Goal: Task Accomplishment & Management: Manage account settings

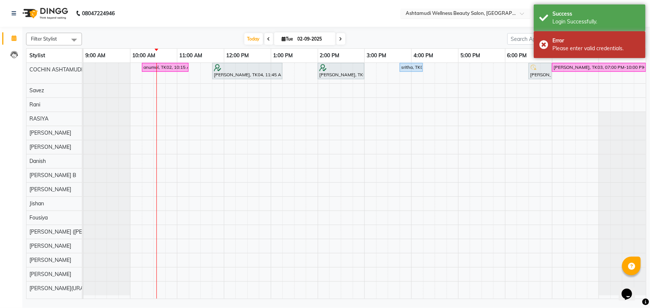
click at [497, 15] on input "text" at bounding box center [458, 13] width 108 height 7
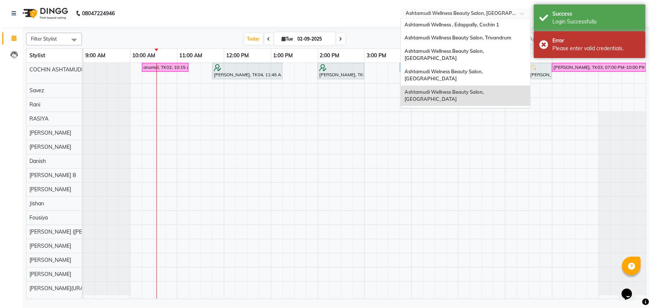
scroll to position [69, 0]
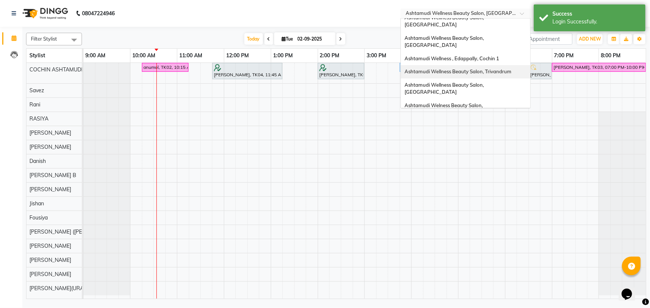
click at [492, 69] on span "Ashtamudi Wellness Beauty Salon, Trivandrum" at bounding box center [457, 72] width 107 height 6
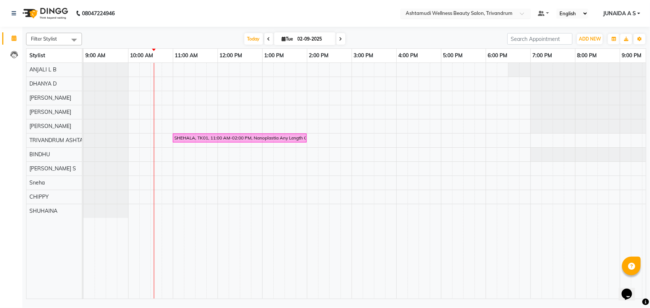
click at [503, 15] on input "text" at bounding box center [458, 13] width 108 height 7
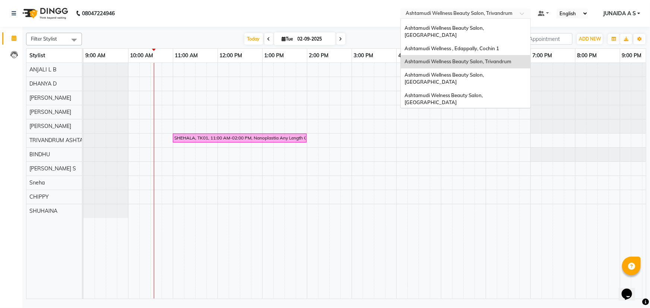
scroll to position [1, 0]
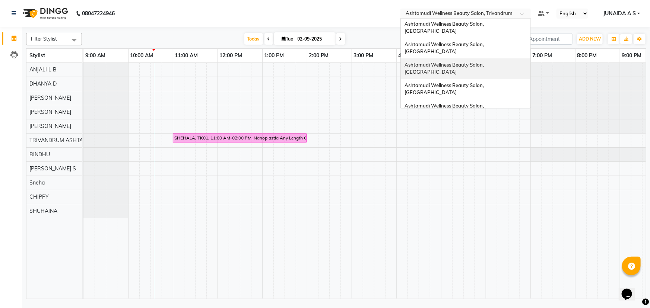
click at [485, 62] on span "Ashtamudi Wellness Beauty Salon, [GEOGRAPHIC_DATA]" at bounding box center [444, 68] width 80 height 13
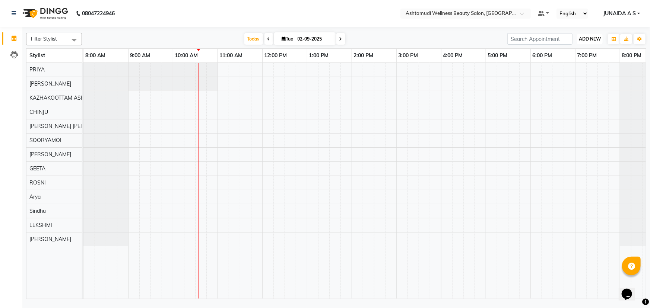
click at [594, 37] on span "ADD NEW" at bounding box center [590, 39] width 22 height 6
click at [584, 54] on button "Add Appointment" at bounding box center [573, 53] width 59 height 10
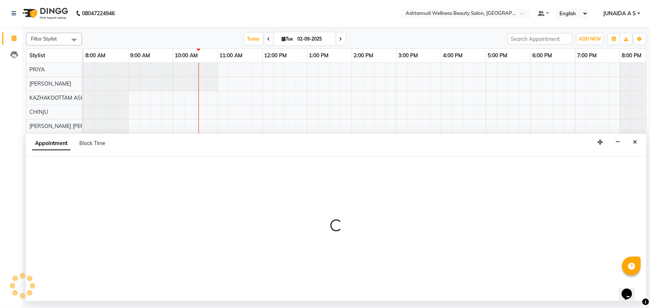
select select "540"
select select "tentative"
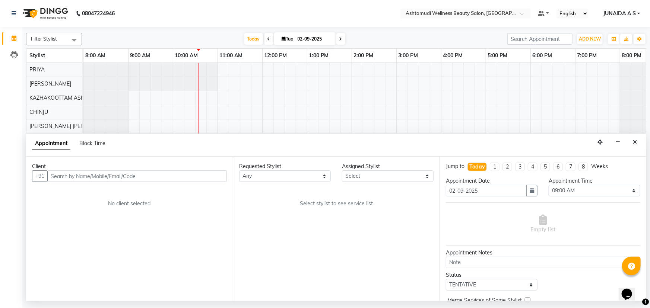
click at [130, 179] on input "text" at bounding box center [136, 177] width 179 height 12
type input "9747031098"
click at [220, 174] on span "Add Client" at bounding box center [211, 176] width 25 height 7
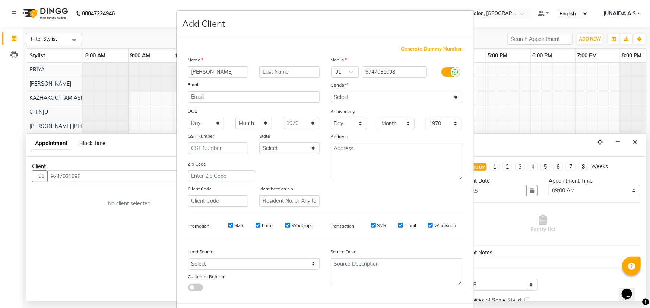
click at [190, 74] on input "revathy" at bounding box center [218, 72] width 60 height 12
click at [193, 66] on input "revathy" at bounding box center [218, 72] width 60 height 12
click at [190, 69] on input "revathy" at bounding box center [218, 72] width 60 height 12
type input "Revathy"
click at [363, 94] on select "Select Male Female Other Prefer Not To Say" at bounding box center [396, 98] width 131 height 12
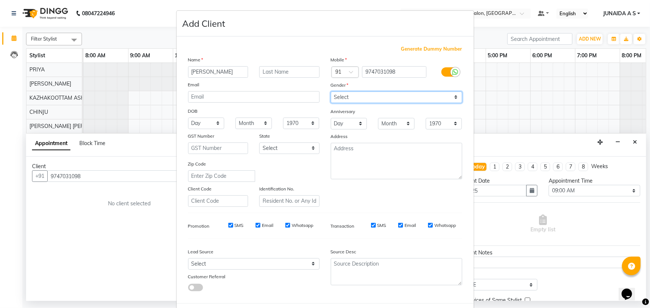
select select "female"
click at [331, 92] on select "Select [DEMOGRAPHIC_DATA] [DEMOGRAPHIC_DATA] Other Prefer Not To Say" at bounding box center [396, 98] width 131 height 12
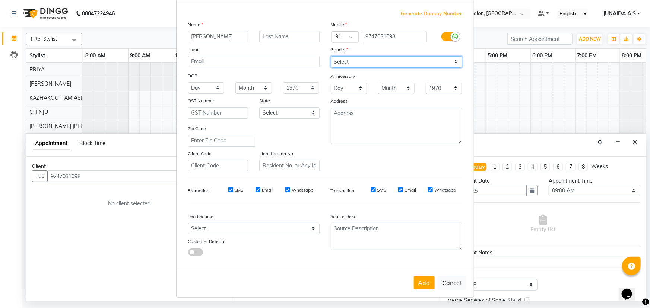
scroll to position [37, 0]
click at [423, 283] on button "Add" at bounding box center [424, 282] width 21 height 13
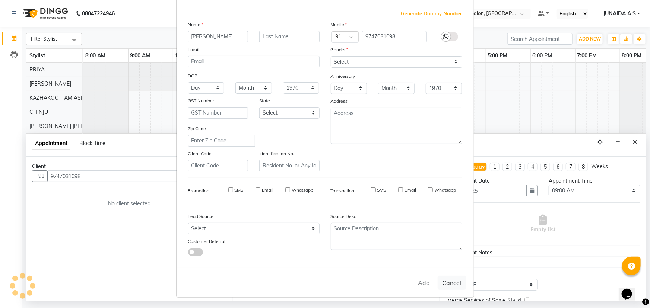
type input "97******98"
select select
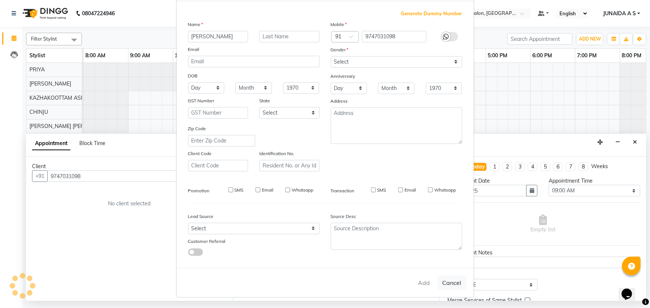
select select
checkbox input "false"
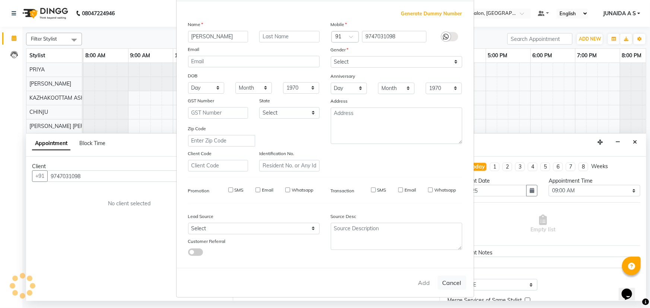
checkbox input "false"
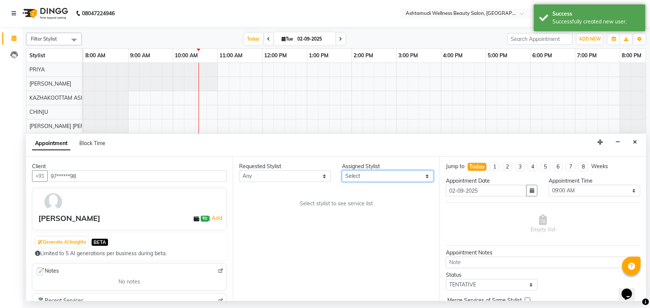
click at [392, 173] on select "Select Arya CHINJU GEETA KAZHAKOOTTAM ASHTAMUDI KRISHNA LEKSHMI MADONNA MICHAEL…" at bounding box center [388, 177] width 92 height 12
select select "27528"
click at [342, 171] on select "Select Arya CHINJU GEETA KAZHAKOOTTAM ASHTAMUDI KRISHNA LEKSHMI MADONNA MICHAEL…" at bounding box center [388, 177] width 92 height 12
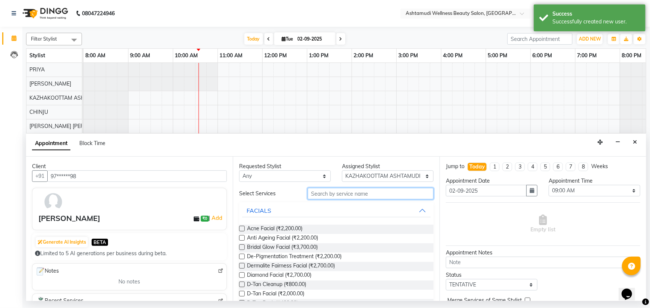
click at [331, 193] on input "text" at bounding box center [371, 194] width 126 height 12
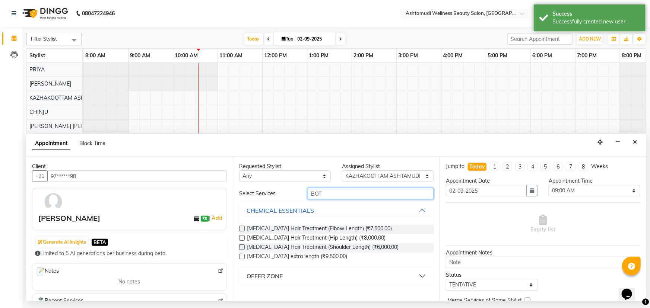
type input "BOT"
click at [281, 273] on div "OFFER ZONE" at bounding box center [265, 276] width 36 height 9
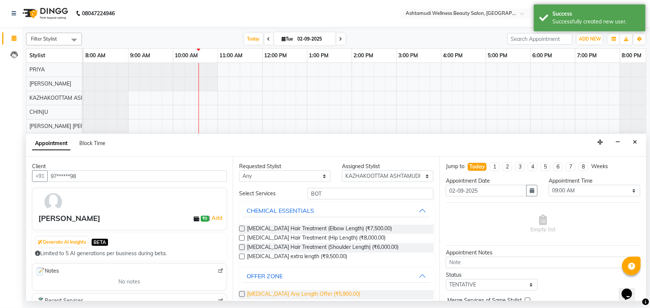
click at [270, 295] on span "[MEDICAL_DATA] Any Length Offer (₹5,900.00)" at bounding box center [303, 294] width 113 height 9
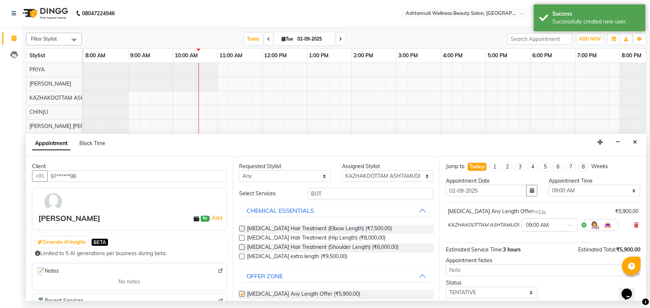
checkbox input "false"
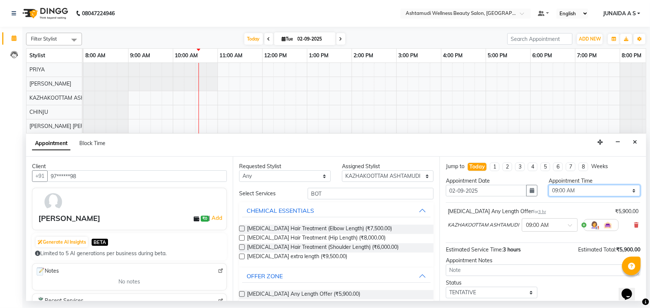
click at [562, 189] on select "Select 09:00 AM 09:15 AM 09:30 AM 09:45 AM 10:00 AM 10:15 AM 10:30 AM 10:45 AM …" at bounding box center [594, 191] width 92 height 12
select select "900"
click at [548, 185] on select "Select 09:00 AM 09:15 AM 09:30 AM 09:45 AM 10:00 AM 10:15 AM 10:30 AM 10:45 AM …" at bounding box center [594, 191] width 92 height 12
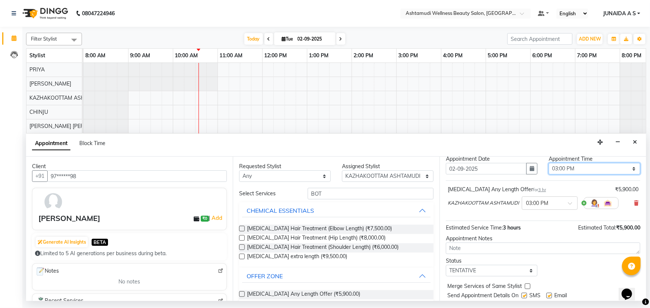
scroll to position [44, 0]
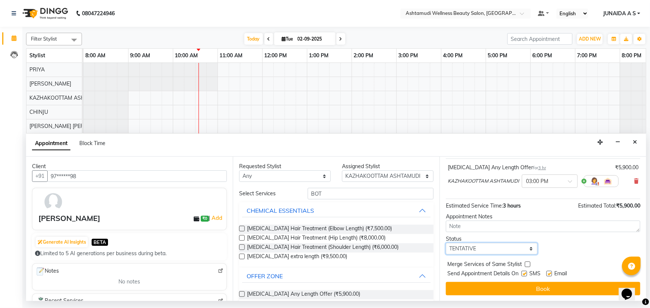
click at [473, 250] on select "Select TENTATIVE CONFIRM CHECK-IN UPCOMING" at bounding box center [492, 249] width 92 height 12
select select "confirm booking"
click at [446, 243] on select "Select TENTATIVE CONFIRM CHECK-IN UPCOMING" at bounding box center [492, 249] width 92 height 12
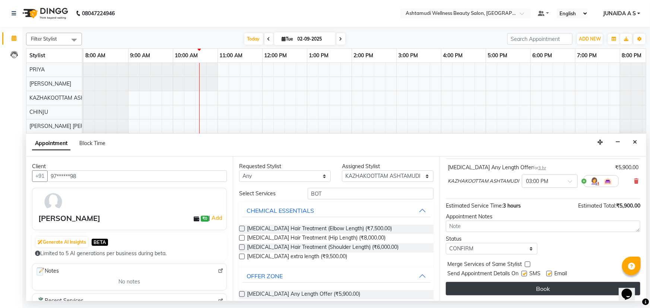
click at [476, 288] on button "Book" at bounding box center [543, 288] width 194 height 13
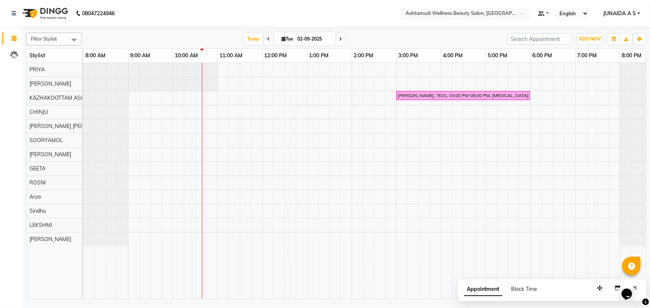
click at [510, 12] on input "text" at bounding box center [458, 13] width 108 height 7
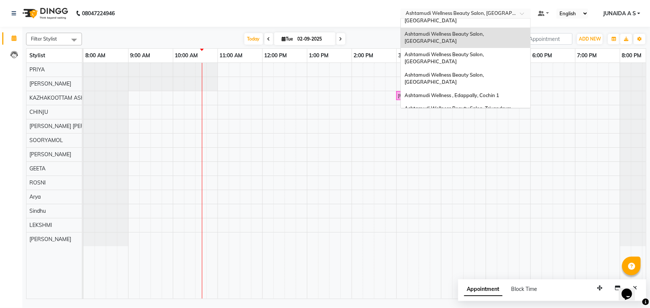
scroll to position [67, 0]
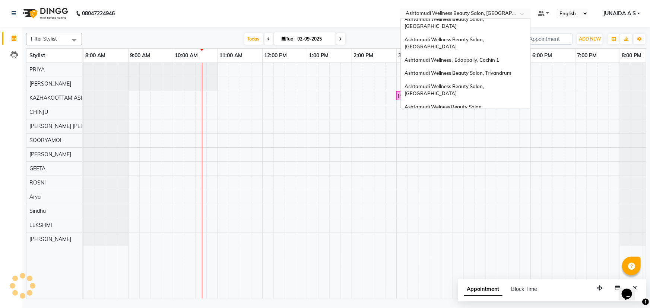
click at [485, 124] on span "Ashtamudi Wellness Beauty Salon, [GEOGRAPHIC_DATA]" at bounding box center [444, 130] width 80 height 13
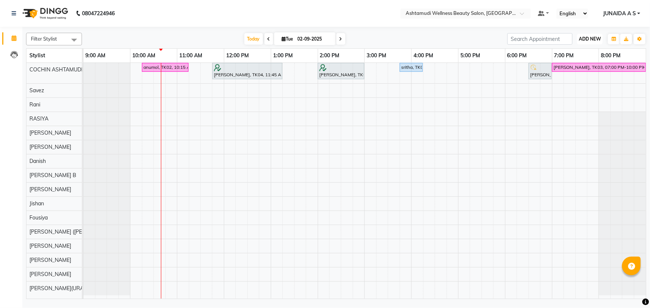
click at [585, 38] on span "ADD NEW" at bounding box center [590, 39] width 22 height 6
drag, startPoint x: 577, startPoint y: 51, endPoint x: 467, endPoint y: 69, distance: 111.7
click at [576, 51] on button "Add Appointment" at bounding box center [573, 53] width 59 height 10
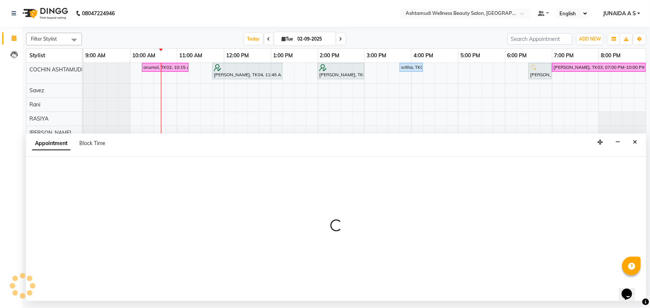
select select "600"
select select "tentative"
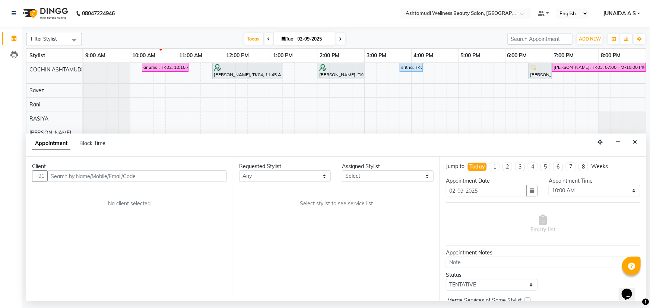
click at [134, 174] on input "text" at bounding box center [136, 177] width 179 height 12
type input "8891158288"
click at [212, 175] on span "Add Client" at bounding box center [211, 176] width 25 height 7
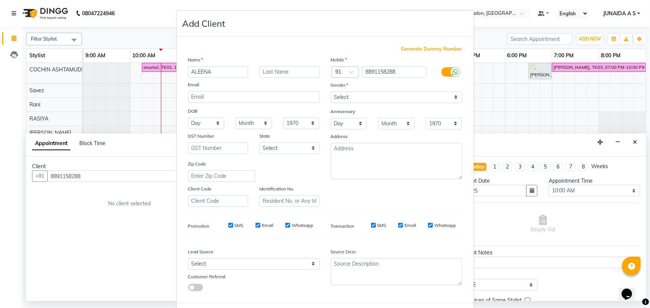
type input "ALEENA"
click at [388, 98] on select "Select Male Female Other Prefer Not To Say" at bounding box center [396, 98] width 131 height 12
select select "female"
click at [331, 92] on select "Select Male Female Other Prefer Not To Say" at bounding box center [396, 98] width 131 height 12
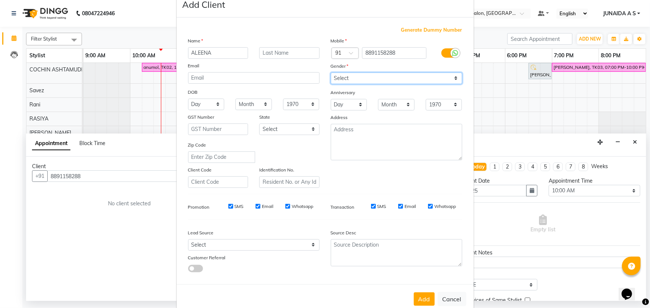
scroll to position [37, 0]
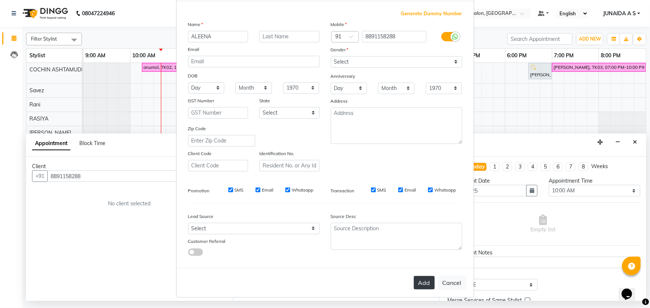
click at [422, 284] on button "Add" at bounding box center [424, 282] width 21 height 13
type input "88******88"
select select
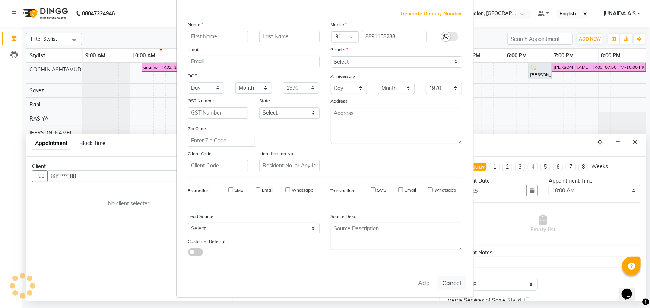
select select
checkbox input "false"
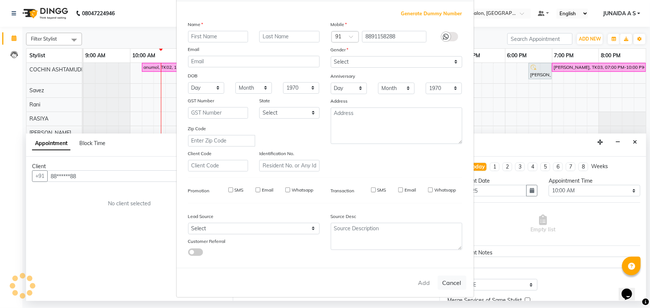
checkbox input "false"
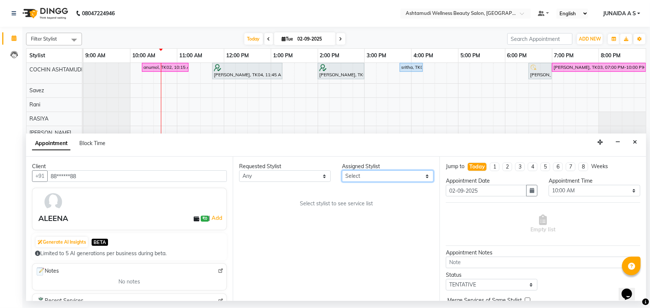
click at [385, 178] on select "Select Aiswarya B Ankith(URAJ) BINU MANGAR COCHIN ASHTAMUDI Danish Diksha Thapa…" at bounding box center [388, 177] width 92 height 12
select select "27313"
click at [342, 171] on select "Select Aiswarya B Ankith(URAJ) BINU MANGAR COCHIN ASHTAMUDI Danish Diksha Thapa…" at bounding box center [388, 177] width 92 height 12
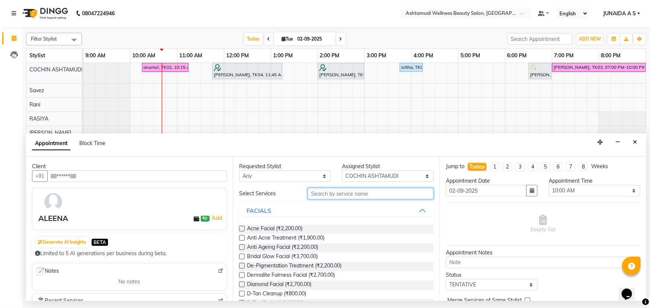
click at [386, 198] on input "text" at bounding box center [371, 194] width 126 height 12
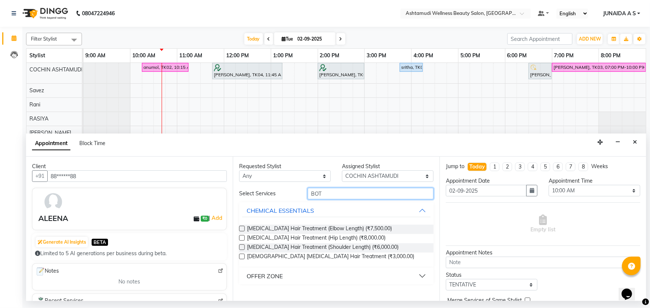
type input "BOT"
click at [279, 272] on div "OFFER ZONE" at bounding box center [265, 276] width 36 height 9
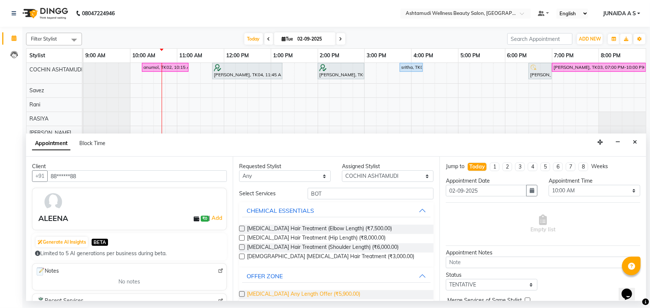
click at [278, 294] on span "[MEDICAL_DATA] Any Length Offer (₹5,900.00)" at bounding box center [303, 294] width 113 height 9
checkbox input "false"
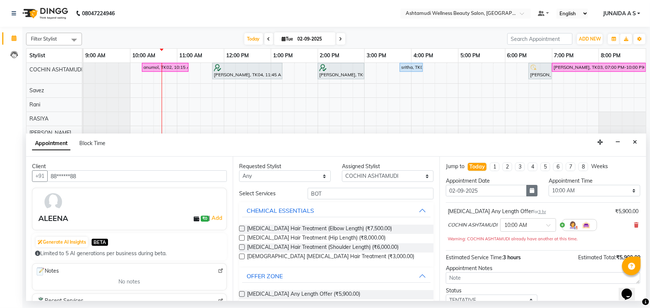
click at [529, 194] on button "button" at bounding box center [531, 191] width 11 height 12
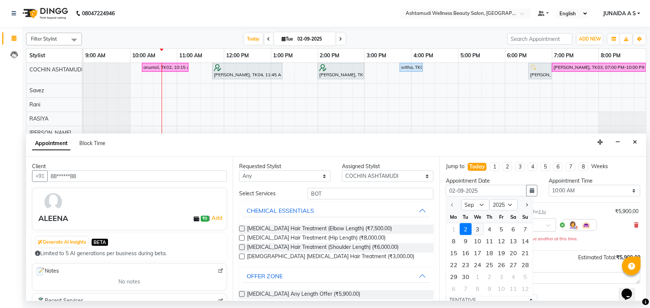
click at [480, 232] on div "3" at bounding box center [477, 229] width 12 height 12
type input "[DATE]"
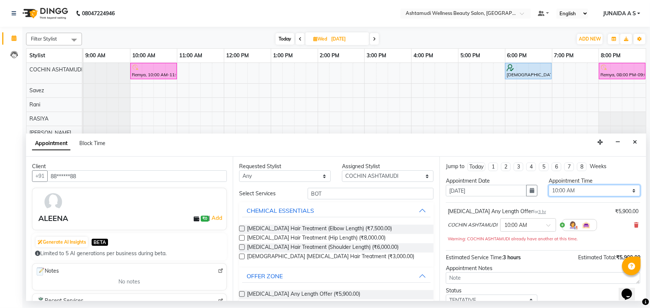
click at [562, 189] on select "Select 10:00 AM 10:15 AM 10:30 AM 10:45 AM 11:00 AM 11:15 AM 11:30 AM 11:45 AM …" at bounding box center [594, 191] width 92 height 12
select select "1110"
click at [548, 185] on select "Select 10:00 AM 10:15 AM 10:30 AM 10:45 AM 11:00 AM 11:15 AM 11:30 AM 11:45 AM …" at bounding box center [594, 191] width 92 height 12
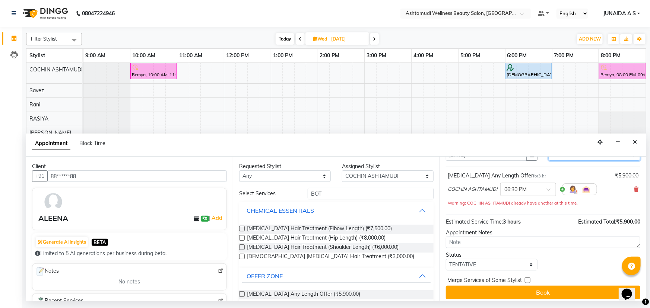
scroll to position [39, 0]
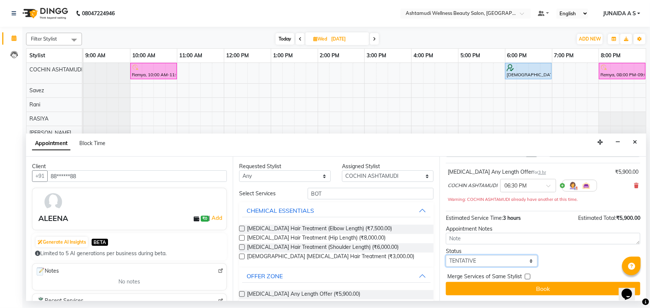
click at [482, 260] on select "Select TENTATIVE CONFIRM UPCOMING" at bounding box center [492, 261] width 92 height 12
click at [446, 255] on select "Select TENTATIVE CONFIRM UPCOMING" at bounding box center [492, 261] width 92 height 12
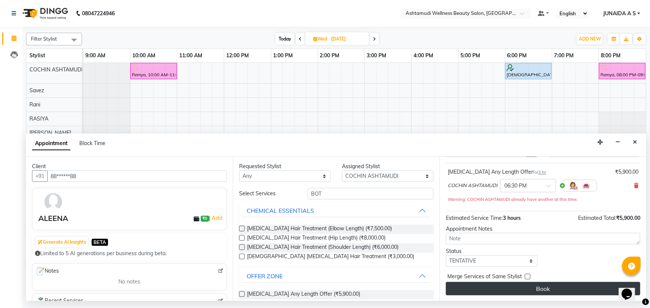
click at [476, 283] on button "Book" at bounding box center [543, 288] width 194 height 13
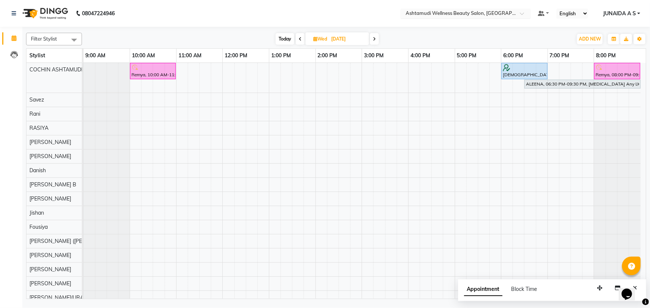
click at [477, 10] on span "Ashtamudi Wellness Beauty Salon, [GEOGRAPHIC_DATA]" at bounding box center [471, 13] width 133 height 6
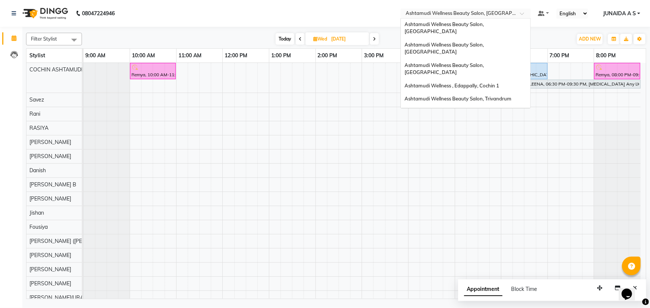
scroll to position [35, 0]
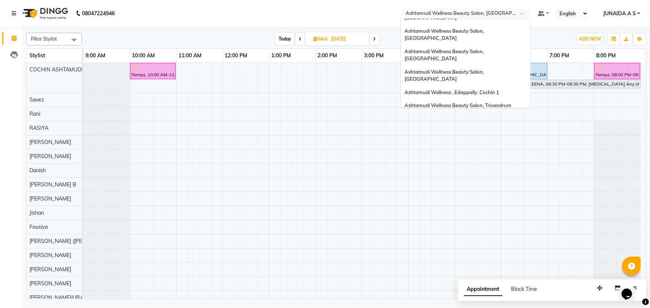
click at [485, 116] on span "Ashtamudi Wellness Beauty Salon, [GEOGRAPHIC_DATA]" at bounding box center [444, 122] width 80 height 13
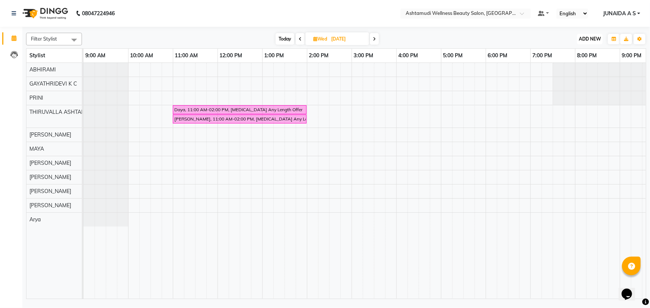
click at [597, 37] on span "ADD NEW" at bounding box center [590, 39] width 22 height 6
click at [591, 49] on button "Add Appointment" at bounding box center [573, 53] width 59 height 10
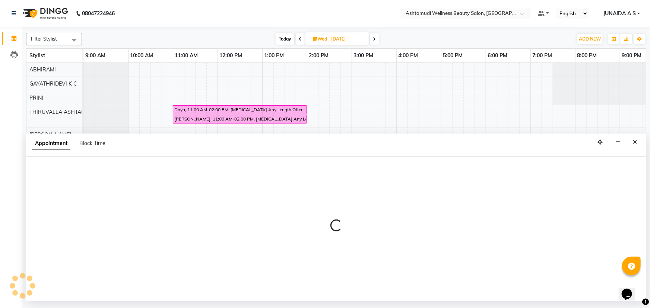
select select "600"
select select "tentative"
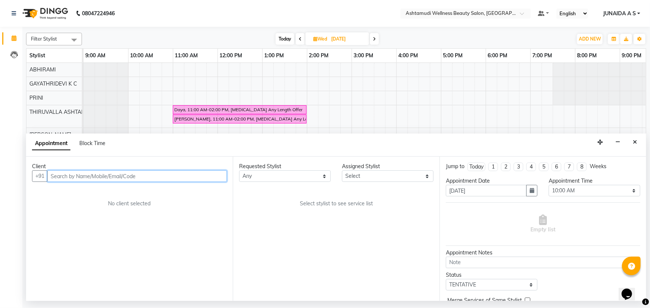
click at [191, 178] on input "text" at bounding box center [136, 177] width 179 height 12
paste input "9207443310"
type input "9207443310"
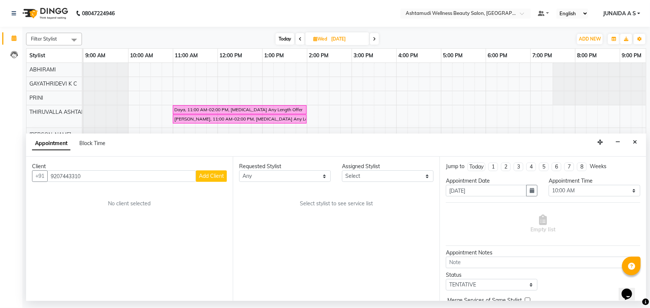
click at [217, 175] on span "Add Client" at bounding box center [211, 176] width 25 height 7
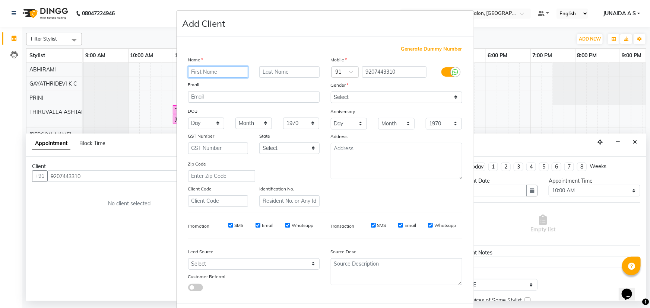
click at [217, 74] on input "text" at bounding box center [218, 72] width 60 height 12
type input "ARYA"
click at [423, 101] on select "Select Male Female Other Prefer Not To Say" at bounding box center [396, 98] width 131 height 12
select select "female"
click at [331, 92] on select "Select Male Female Other Prefer Not To Say" at bounding box center [396, 98] width 131 height 12
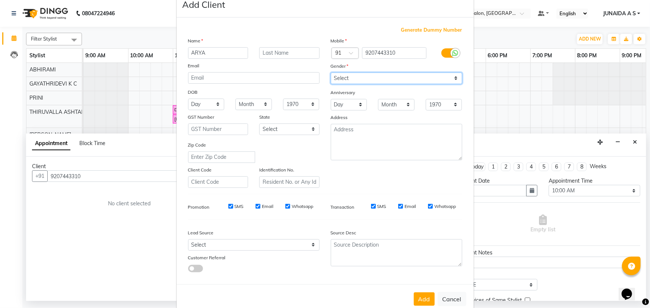
scroll to position [37, 0]
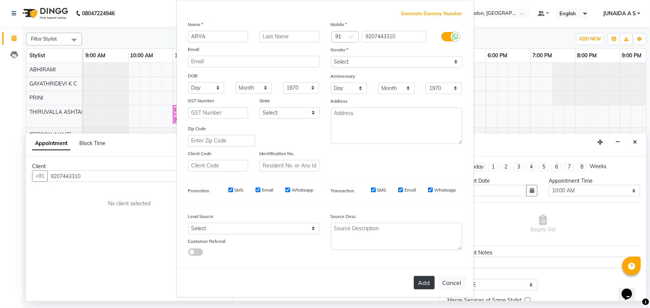
click at [422, 287] on button "Add" at bounding box center [424, 282] width 21 height 13
type input "92******10"
select select
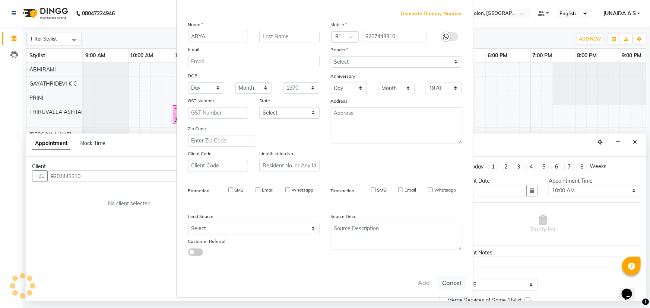
select select
checkbox input "false"
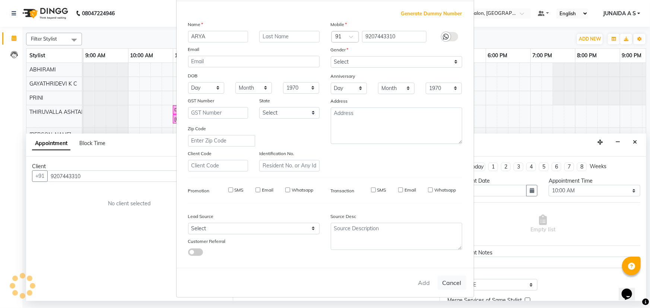
checkbox input "false"
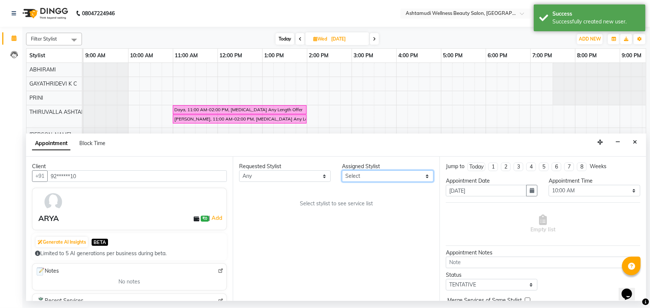
click at [382, 173] on select "Select ABHIRAMI Arya Eshani GAYATHRIDEVI K C Jisna KHEM MAYA MAYA PRINI RINA RA…" at bounding box center [388, 177] width 92 height 12
select select "27311"
click at [342, 171] on select "Select ABHIRAMI Arya Eshani GAYATHRIDEVI K C Jisna KHEM MAYA MAYA PRINI RINA RA…" at bounding box center [388, 177] width 92 height 12
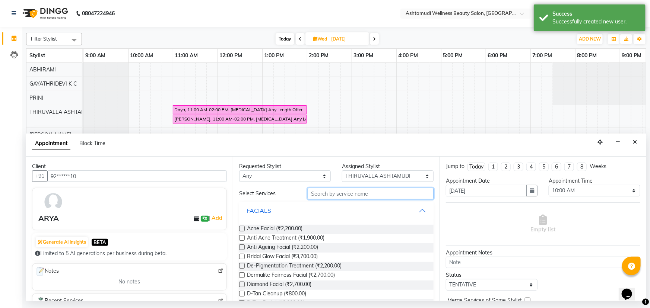
click at [358, 193] on input "text" at bounding box center [371, 194] width 126 height 12
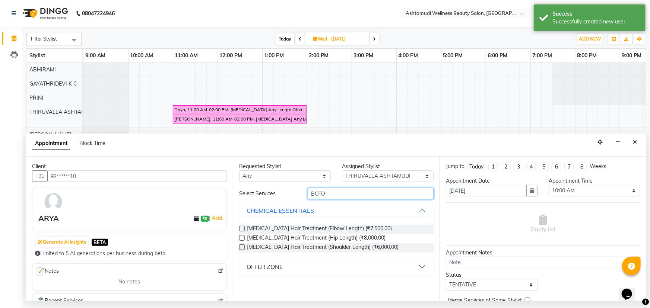
type input "BOTO"
click at [300, 265] on button "OFFER ZONE" at bounding box center [336, 266] width 188 height 13
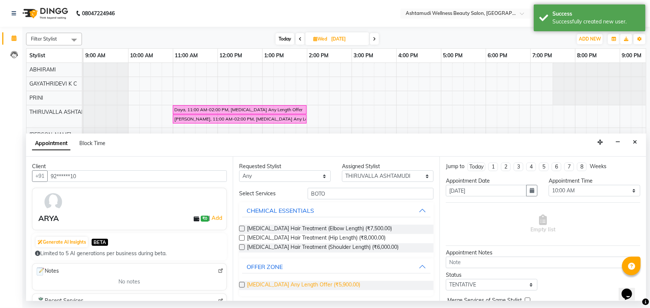
click at [300, 288] on span "[MEDICAL_DATA] Any Length Offer (₹5,900.00)" at bounding box center [303, 285] width 113 height 9
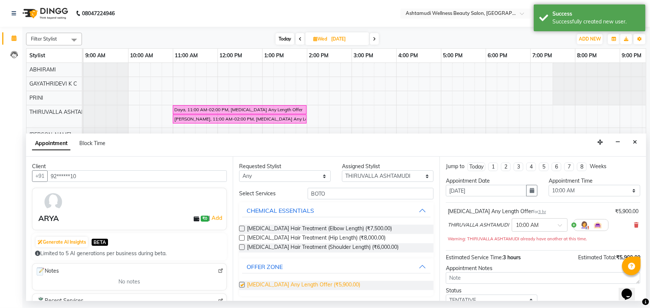
checkbox input "false"
click at [529, 193] on icon "button" at bounding box center [531, 190] width 4 height 5
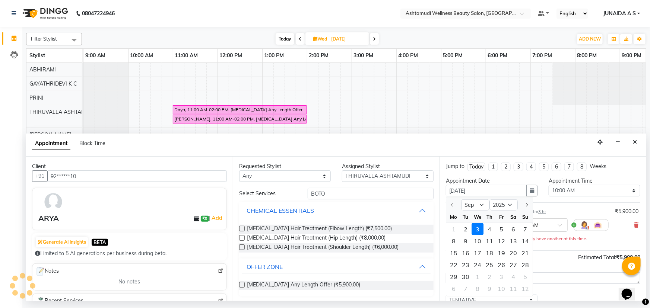
click at [555, 252] on div "Estimated Service Time: 3 hours Estimated Total: ₹5,900.00" at bounding box center [543, 256] width 194 height 11
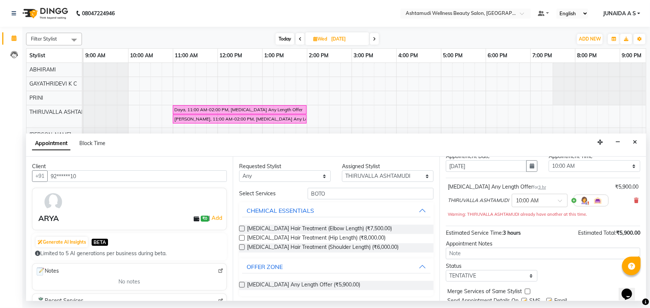
scroll to position [34, 0]
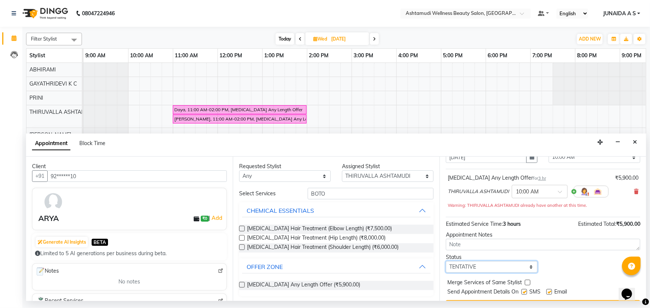
click at [479, 267] on select "Select TENTATIVE CONFIRM UPCOMING" at bounding box center [492, 267] width 92 height 12
select select "confirm booking"
click at [446, 261] on select "Select TENTATIVE CONFIRM UPCOMING" at bounding box center [492, 267] width 92 height 12
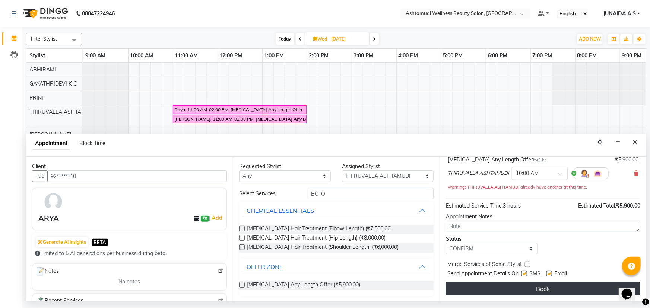
click at [486, 287] on button "Book" at bounding box center [543, 288] width 194 height 13
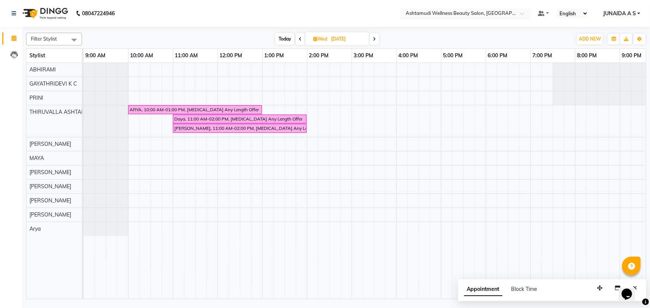
click at [465, 13] on input "text" at bounding box center [458, 13] width 108 height 7
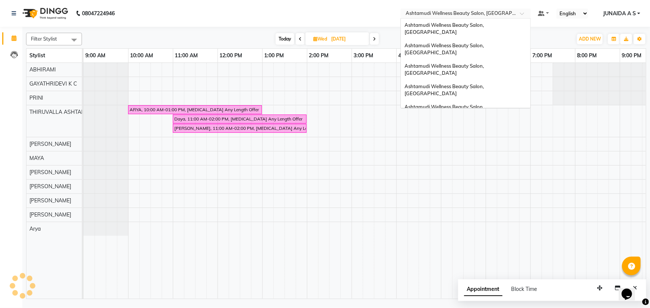
scroll to position [92, 0]
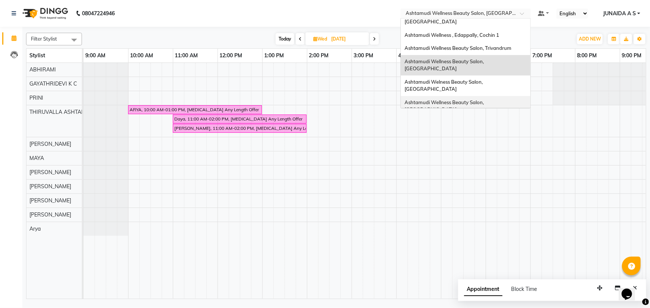
click at [484, 99] on span "Ashtamudi Wellness Beauty Salon, [GEOGRAPHIC_DATA]" at bounding box center [444, 105] width 80 height 13
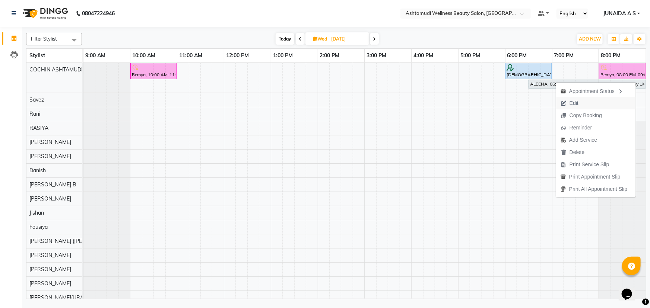
click at [586, 101] on button "Edit" at bounding box center [596, 103] width 80 height 12
select select "tentative"
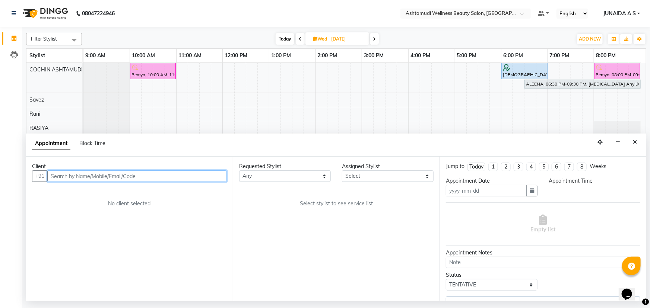
type input "[DATE]"
select select "27313"
select select "1110"
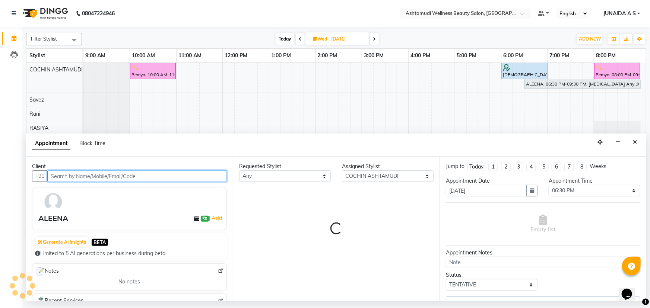
select select "2008"
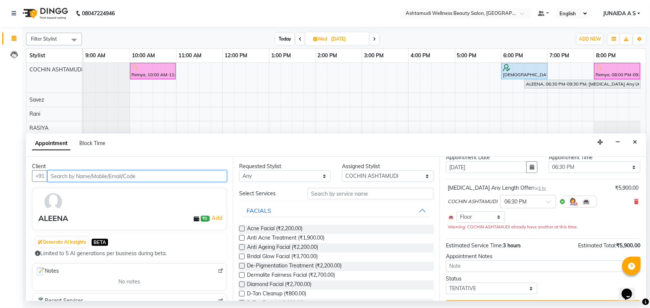
scroll to position [42, 0]
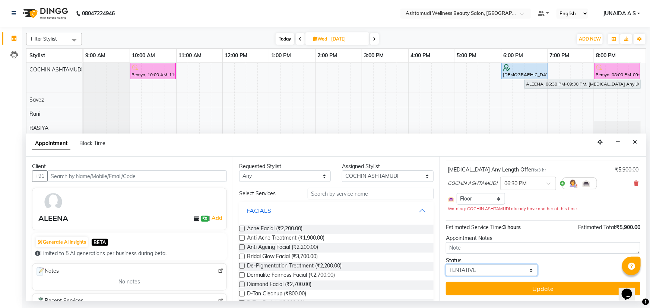
click at [492, 268] on select "Select TENTATIVE CONFIRM UPCOMING" at bounding box center [492, 271] width 92 height 12
select select "confirm booking"
click at [446, 265] on select "Select TENTATIVE CONFIRM UPCOMING" at bounding box center [492, 271] width 92 height 12
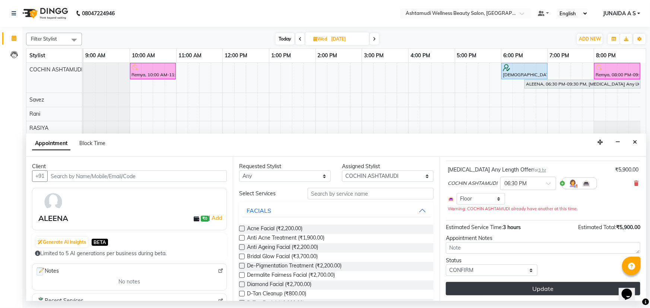
click at [482, 293] on button "Update" at bounding box center [543, 288] width 194 height 13
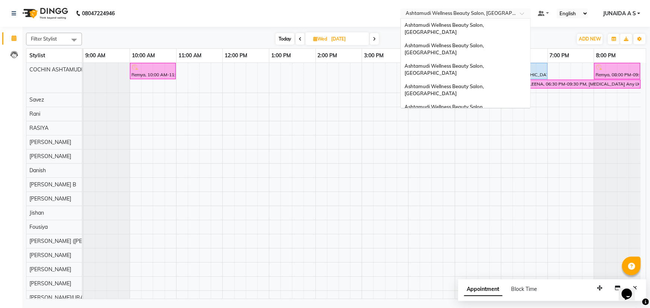
click at [482, 12] on input "text" at bounding box center [458, 13] width 108 height 7
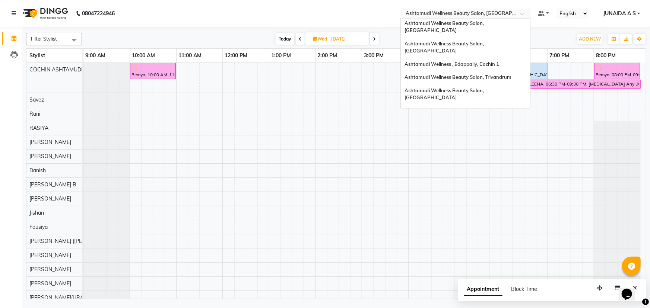
scroll to position [35, 0]
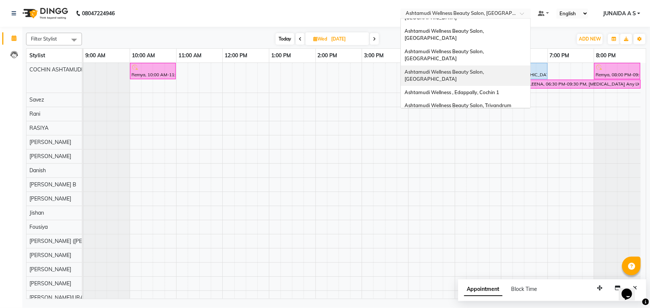
click at [485, 69] on span "Ashtamudi Wellness Beauty Salon, [GEOGRAPHIC_DATA]" at bounding box center [444, 75] width 80 height 13
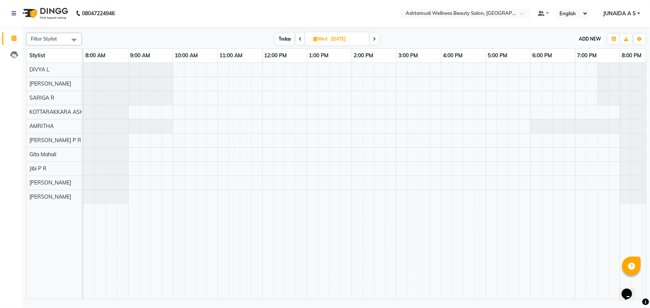
click at [586, 37] on span "ADD NEW" at bounding box center [590, 39] width 22 height 6
click at [581, 48] on button "Add Appointment" at bounding box center [573, 53] width 59 height 10
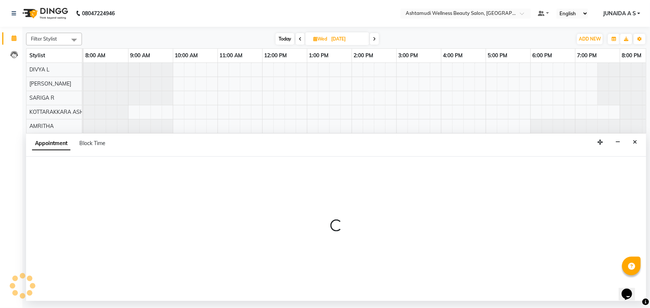
select select "tentative"
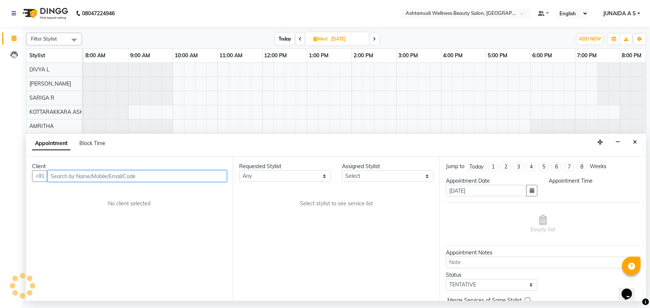
select select "540"
click at [133, 179] on input "text" at bounding box center [136, 177] width 179 height 12
paste input "7356021870"
type input "7356021870"
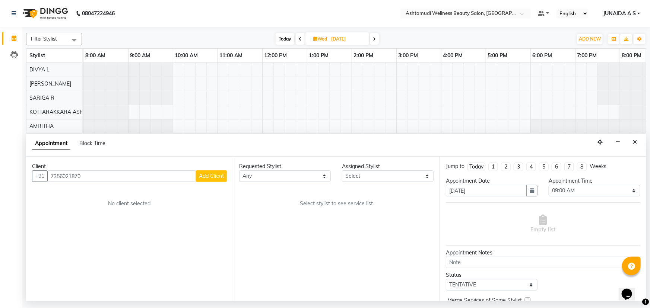
click at [229, 178] on div "Client [PHONE_NUMBER] Add Client No client selected" at bounding box center [129, 229] width 207 height 144
click at [225, 178] on button "Add Client" at bounding box center [211, 177] width 31 height 12
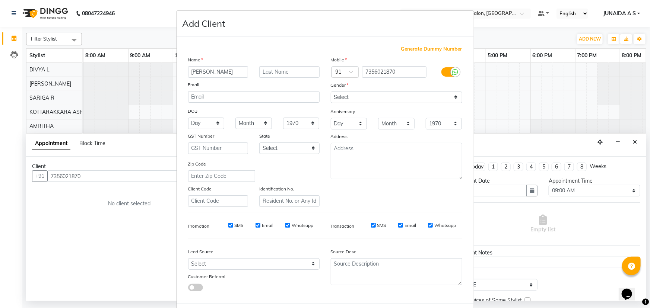
type input "[PERSON_NAME]"
click at [360, 95] on select "Select [DEMOGRAPHIC_DATA] [DEMOGRAPHIC_DATA] Other Prefer Not To Say" at bounding box center [396, 98] width 131 height 12
select select "[DEMOGRAPHIC_DATA]"
click at [331, 92] on select "Select [DEMOGRAPHIC_DATA] [DEMOGRAPHIC_DATA] Other Prefer Not To Say" at bounding box center [396, 98] width 131 height 12
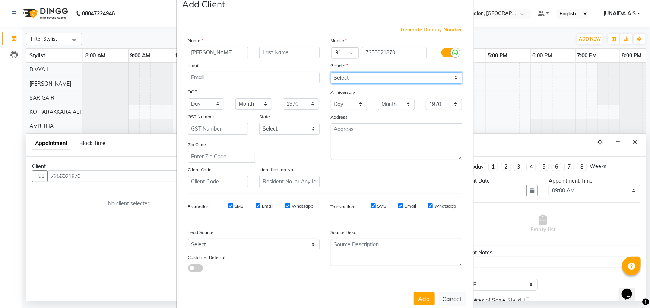
scroll to position [37, 0]
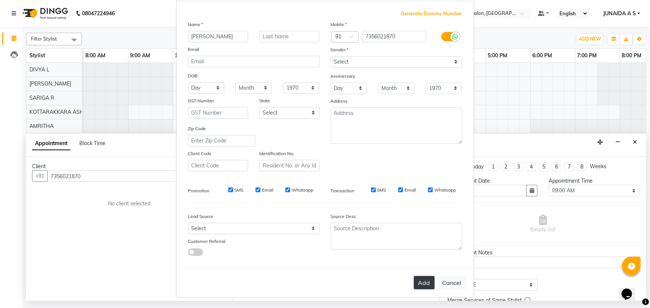
click at [426, 285] on button "Add" at bounding box center [424, 282] width 21 height 13
type input "73******70"
select select
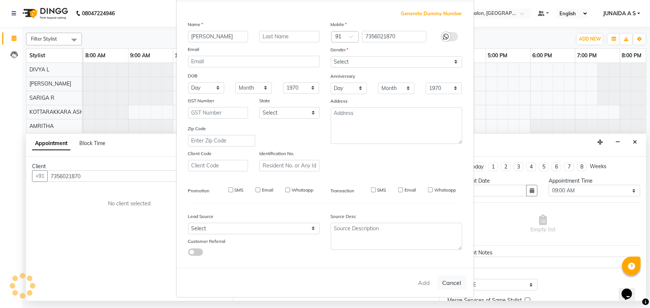
select select
checkbox input "false"
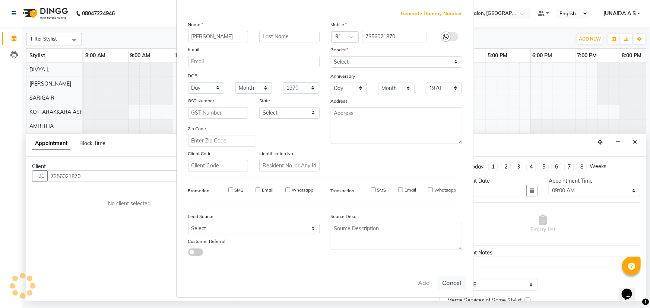
checkbox input "false"
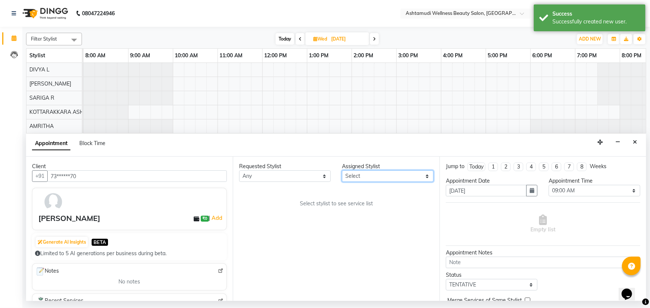
click at [383, 178] on select "Select AMRITHA DIVYA L Gita Mahali Jibi P R [PERSON_NAME] ASHTAMUDI [PERSON_NAM…" at bounding box center [388, 177] width 92 height 12
select select "27462"
click at [342, 171] on select "Select AMRITHA DIVYA L Gita Mahali Jibi P R [PERSON_NAME] ASHTAMUDI [PERSON_NAM…" at bounding box center [388, 177] width 92 height 12
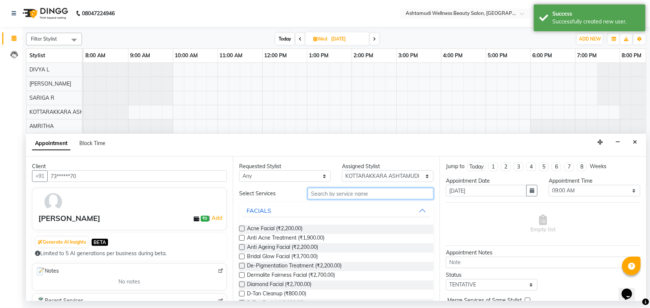
click at [337, 199] on input "text" at bounding box center [371, 194] width 126 height 12
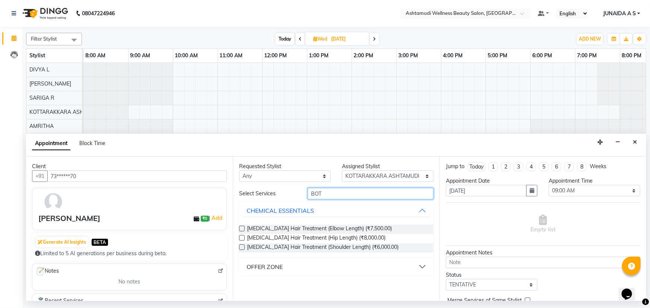
type input "BOT"
click at [288, 264] on button "OFFER ZONE" at bounding box center [336, 266] width 188 height 13
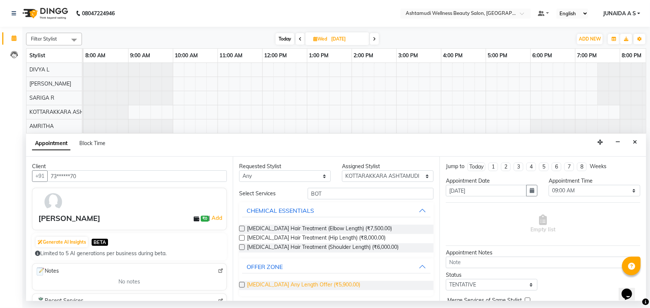
click at [281, 289] on span "[MEDICAL_DATA] Any Length Offer (₹5,900.00)" at bounding box center [303, 285] width 113 height 9
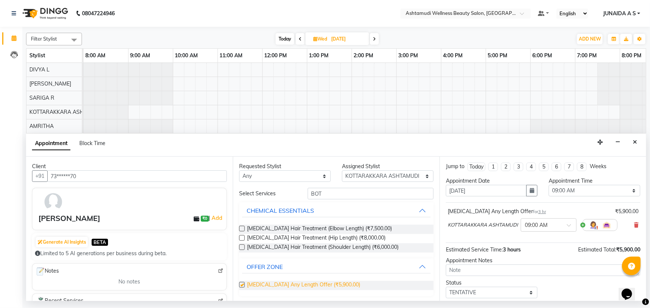
checkbox input "false"
click at [551, 190] on select "Select 09:00 AM 09:15 AM 09:30 AM 09:45 AM 10:00 AM 10:15 AM 10:30 AM 10:45 AM …" at bounding box center [594, 191] width 92 height 12
select select "600"
click at [548, 185] on select "Select 09:00 AM 09:15 AM 09:30 AM 09:45 AM 10:00 AM 10:15 AM 10:30 AM 10:45 AM …" at bounding box center [594, 191] width 92 height 12
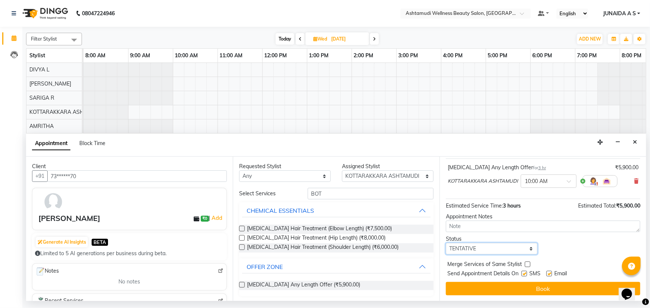
drag, startPoint x: 475, startPoint y: 247, endPoint x: 474, endPoint y: 253, distance: 5.6
click at [475, 247] on select "Select TENTATIVE CONFIRM UPCOMING" at bounding box center [492, 249] width 92 height 12
select select "confirm booking"
click at [446, 243] on select "Select TENTATIVE CONFIRM UPCOMING" at bounding box center [492, 249] width 92 height 12
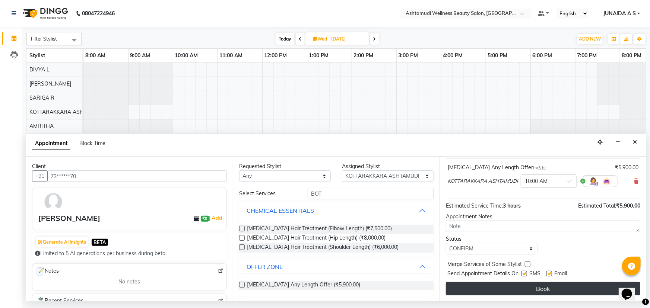
click at [469, 290] on button "Book" at bounding box center [543, 288] width 194 height 13
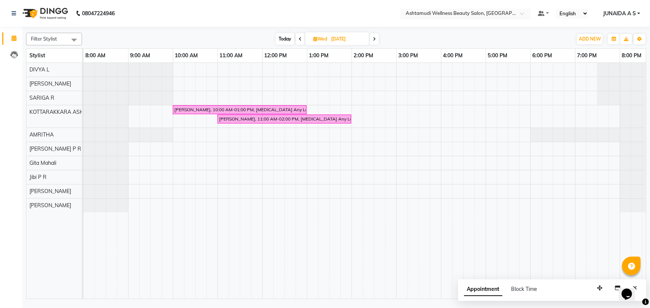
click at [492, 13] on input "text" at bounding box center [458, 13] width 108 height 7
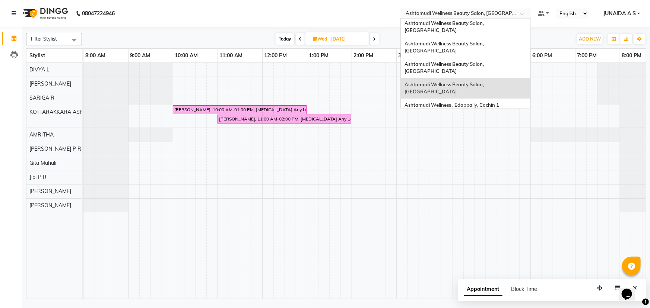
scroll to position [34, 0]
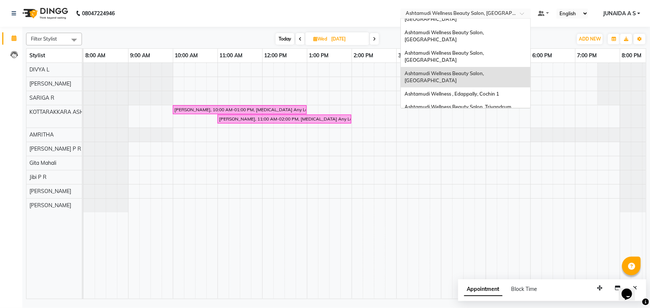
click at [484, 138] on span "Ashtamudi Welness Beauty Salon, [GEOGRAPHIC_DATA]" at bounding box center [443, 144] width 79 height 13
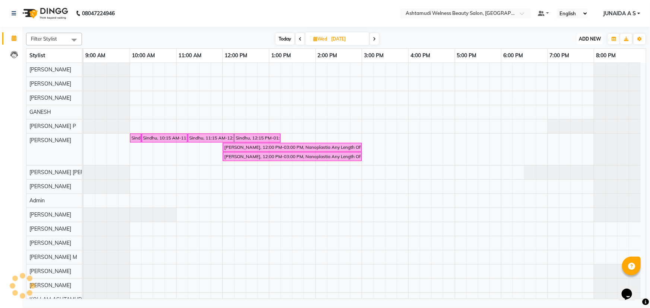
click at [592, 36] on span "ADD NEW" at bounding box center [590, 39] width 22 height 6
click at [582, 52] on button "Add Appointment" at bounding box center [573, 53] width 59 height 10
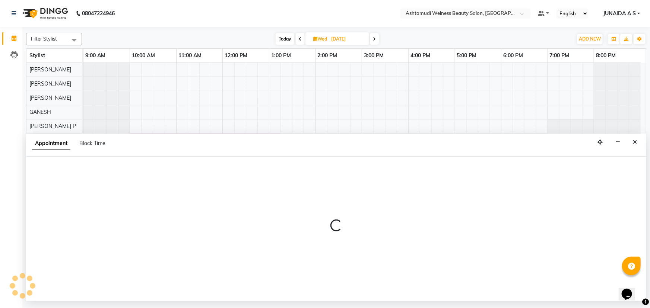
select select "600"
select select "tentative"
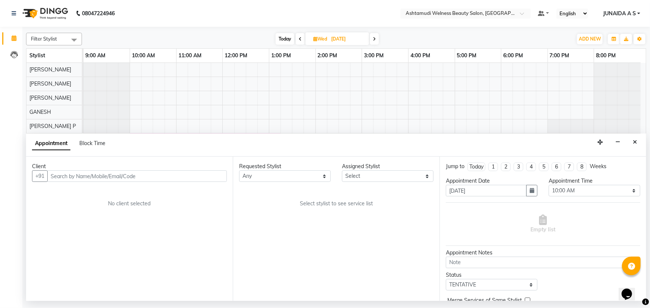
click at [123, 175] on input "text" at bounding box center [136, 177] width 179 height 12
type input "8891722464"
click at [212, 171] on button "Add Client" at bounding box center [211, 177] width 31 height 12
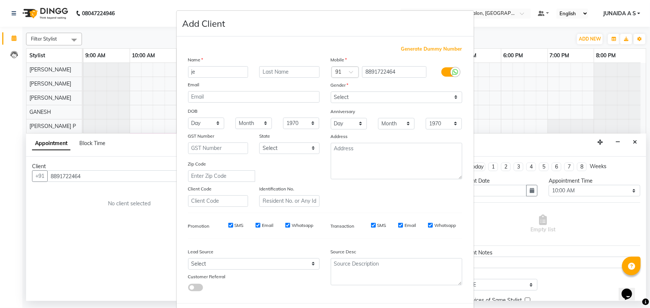
type input "j"
type input "JESSY"
click at [338, 93] on select "Select [DEMOGRAPHIC_DATA] [DEMOGRAPHIC_DATA] Other Prefer Not To Say" at bounding box center [396, 98] width 131 height 12
select select "[DEMOGRAPHIC_DATA]"
click at [331, 92] on select "Select [DEMOGRAPHIC_DATA] [DEMOGRAPHIC_DATA] Other Prefer Not To Say" at bounding box center [396, 98] width 131 height 12
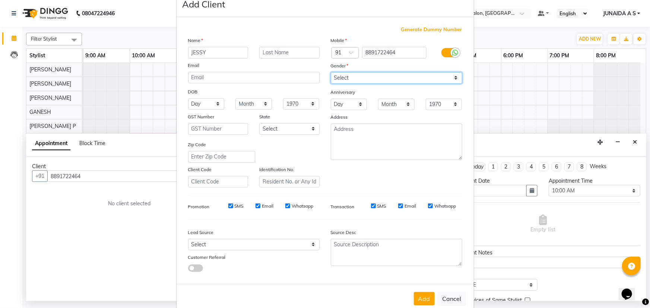
scroll to position [37, 0]
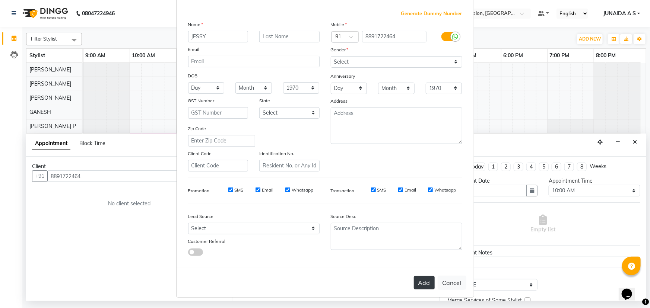
click at [426, 284] on button "Add" at bounding box center [424, 282] width 21 height 13
type input "88******64"
select select
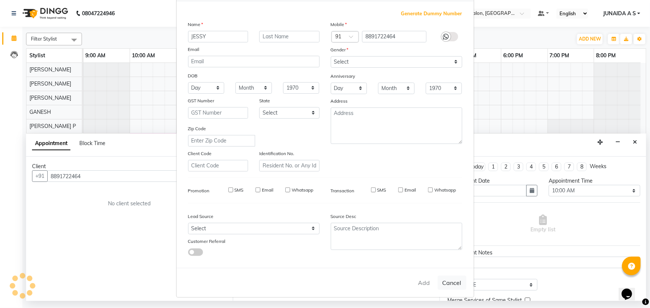
select select
checkbox input "false"
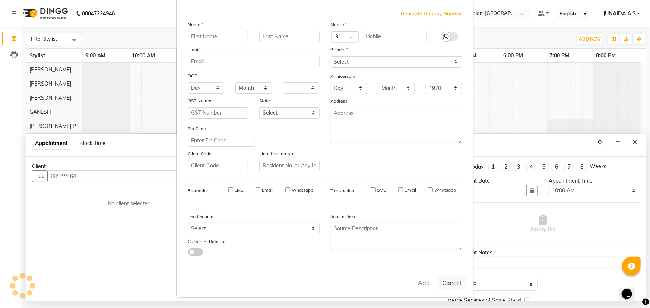
checkbox input "false"
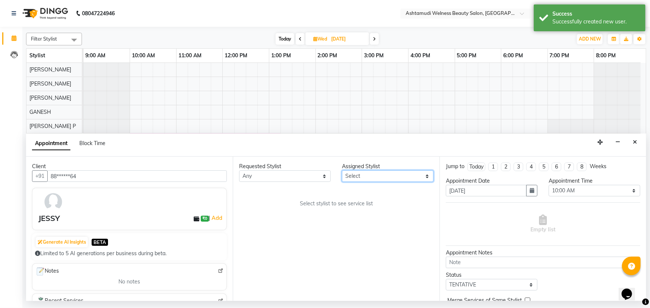
click at [382, 176] on select "Select ADITHYA TAMANG Admin ALTHAF Anitha ATHIRA SANAL BETZA M BINU DEVIKA GANE…" at bounding box center [388, 177] width 92 height 12
select select "25976"
click at [342, 171] on select "Select ADITHYA TAMANG Admin ALTHAF Anitha ATHIRA SANAL BETZA M BINU DEVIKA GANE…" at bounding box center [388, 177] width 92 height 12
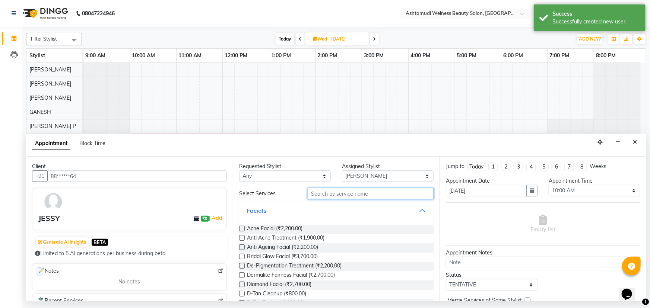
click at [326, 192] on input "text" at bounding box center [371, 194] width 126 height 12
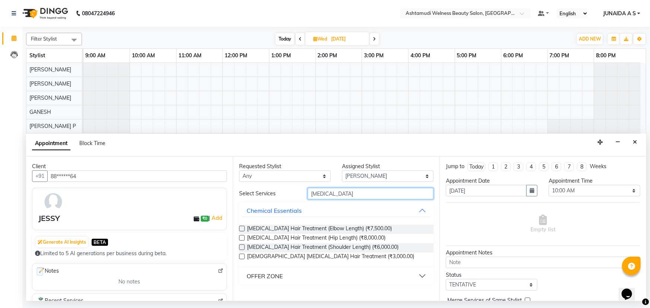
type input "BOTOX"
click at [276, 275] on div "OFFER ZONE" at bounding box center [265, 276] width 36 height 9
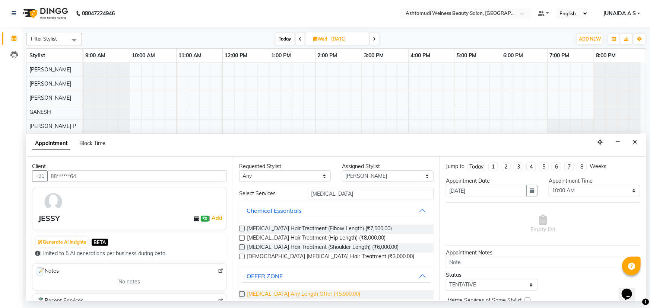
click at [275, 294] on span "[MEDICAL_DATA] Any Length Offer (₹5,900.00)" at bounding box center [303, 294] width 113 height 9
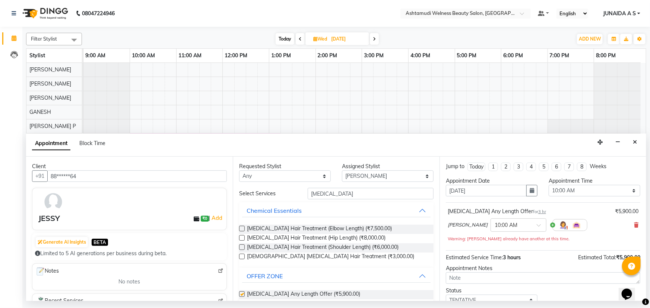
checkbox input "false"
click at [531, 189] on icon "button" at bounding box center [531, 190] width 4 height 5
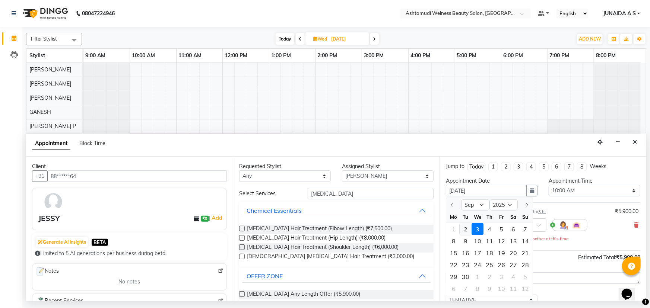
click at [467, 232] on div "2" at bounding box center [465, 229] width 12 height 12
type input "02-09-2025"
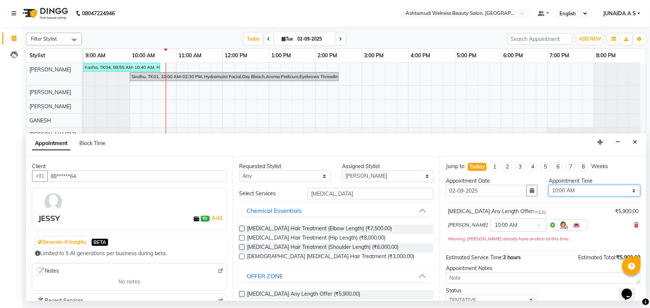
click at [565, 190] on select "Select 10:00 AM 10:15 AM 10:30 AM 10:45 AM 11:00 AM 11:15 AM 11:30 AM 11:45 AM …" at bounding box center [594, 191] width 92 height 12
select select "750"
click at [548, 185] on select "Select 10:00 AM 10:15 AM 10:30 AM 10:45 AM 11:00 AM 11:15 AM 11:30 AM 11:45 AM …" at bounding box center [594, 191] width 92 height 12
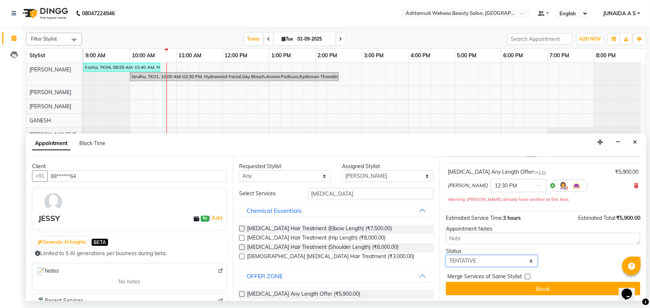
click at [468, 263] on select "Select TENTATIVE CONFIRM CHECK-IN UPCOMING" at bounding box center [492, 261] width 92 height 12
select select "confirm booking"
click at [446, 255] on select "Select TENTATIVE CONFIRM CHECK-IN UPCOMING" at bounding box center [492, 261] width 92 height 12
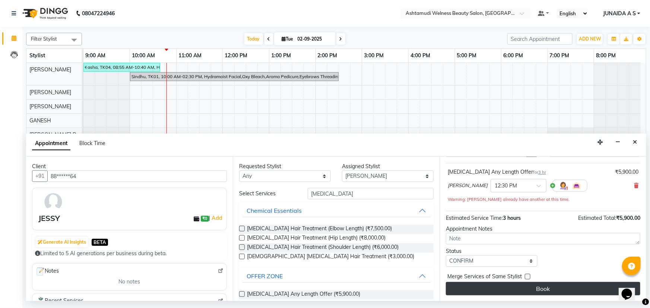
click at [477, 290] on button "Book" at bounding box center [543, 288] width 194 height 13
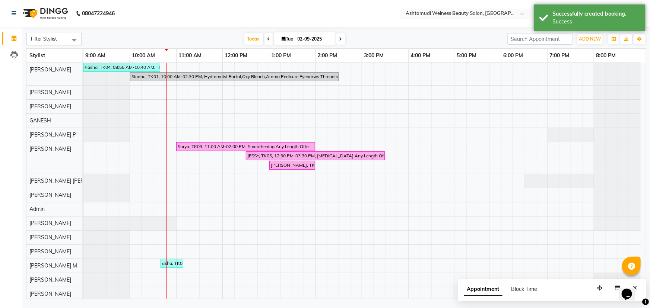
click at [453, 16] on input "text" at bounding box center [458, 13] width 108 height 7
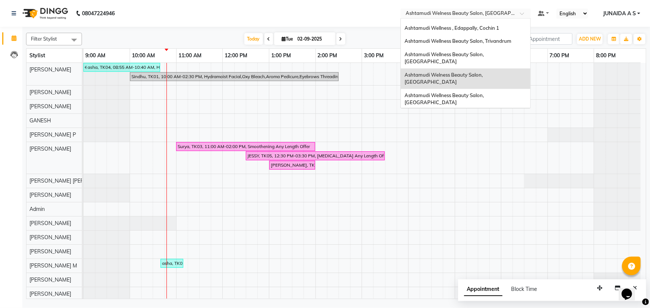
scroll to position [101, 0]
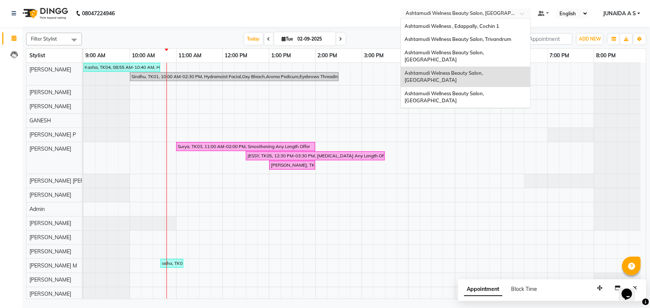
click at [484, 162] on div "Ashtamudi Unisex Salon, Dreams Mall, Dreams Mall Kottiyam" at bounding box center [466, 172] width 130 height 20
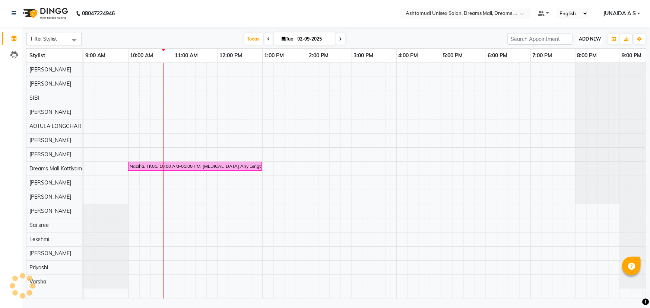
drag, startPoint x: 587, startPoint y: 35, endPoint x: 579, endPoint y: 39, distance: 9.2
click at [586, 35] on button "ADD NEW Toggle Dropdown" at bounding box center [590, 39] width 26 height 10
click at [575, 53] on button "Add Appointment" at bounding box center [573, 53] width 59 height 10
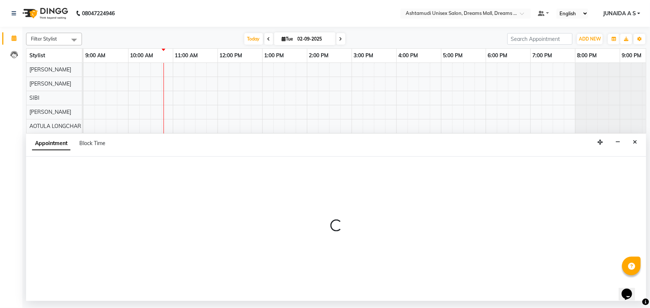
select select "600"
select select "tentative"
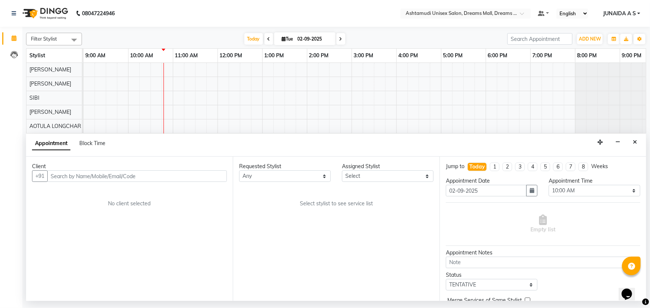
drag, startPoint x: 74, startPoint y: 180, endPoint x: 74, endPoint y: 169, distance: 11.2
click at [74, 180] on input "text" at bounding box center [136, 177] width 179 height 12
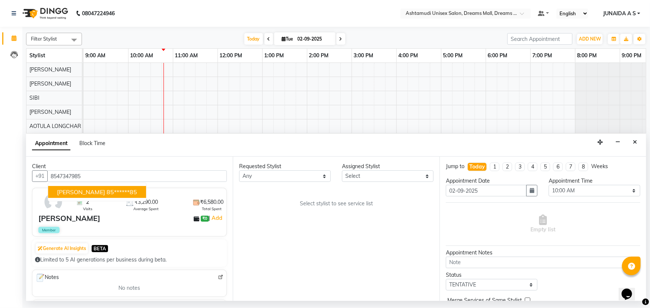
click at [74, 190] on span "Elizabath" at bounding box center [81, 191] width 48 height 7
type input "85******85"
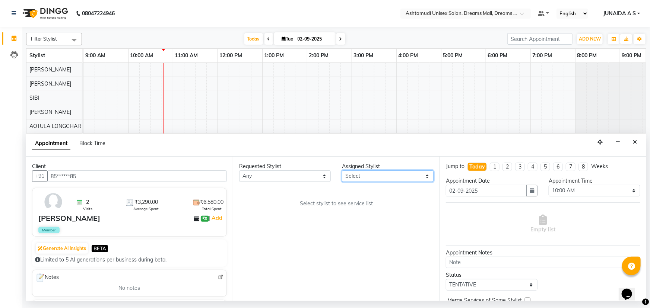
click at [388, 175] on select "Select ANJANA AOTULA LONGCHAR ARUN VASUDEV BIKI SARKI BINU SHERPA Dreams Mall K…" at bounding box center [388, 177] width 92 height 12
select select "63210"
click at [342, 171] on select "Select ANJANA AOTULA LONGCHAR ARUN VASUDEV BIKI SARKI BINU SHERPA Dreams Mall K…" at bounding box center [388, 177] width 92 height 12
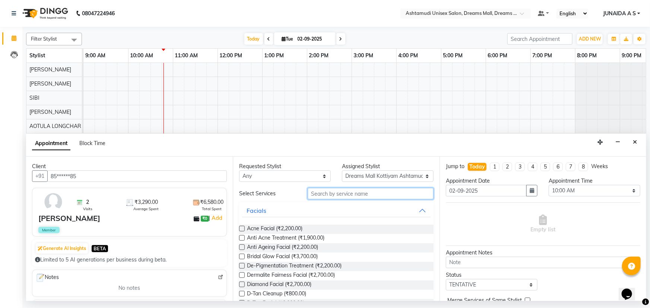
click at [335, 193] on input "text" at bounding box center [371, 194] width 126 height 12
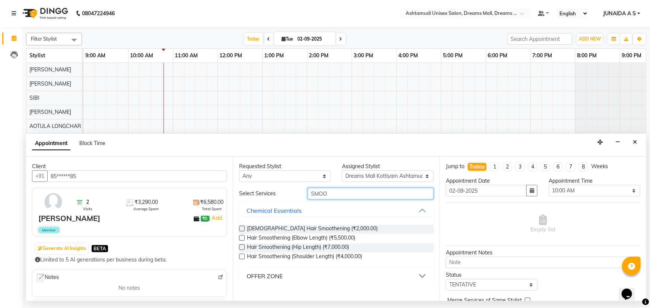
type input "SMOO"
click at [274, 275] on div "OFFER ZONE" at bounding box center [265, 276] width 36 height 9
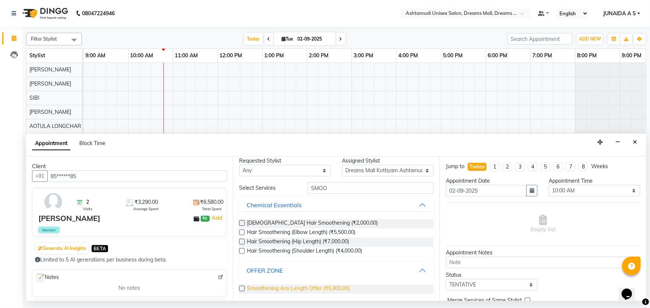
scroll to position [9, 0]
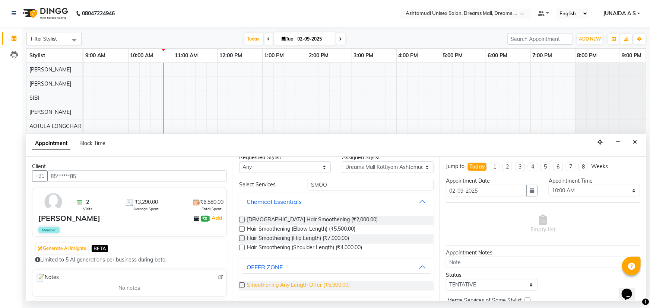
click at [282, 285] on span "Smoothening Any Length Offer (₹5,900.00)" at bounding box center [298, 286] width 103 height 9
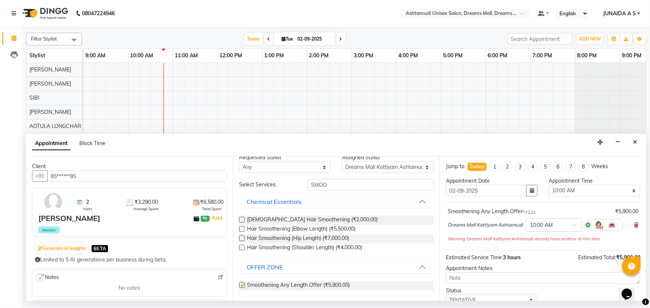
checkbox input "false"
click at [531, 193] on icon "button" at bounding box center [531, 190] width 4 height 5
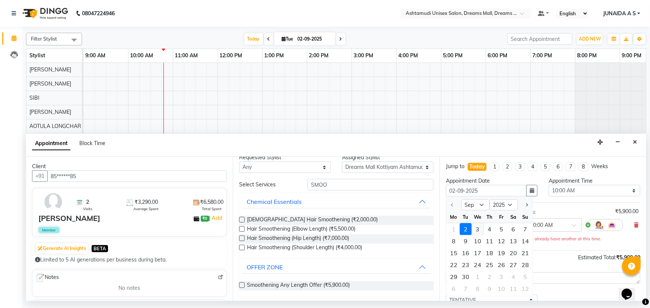
click at [477, 231] on div "3" at bounding box center [477, 229] width 12 height 12
type input "03-09-2025"
select select "600"
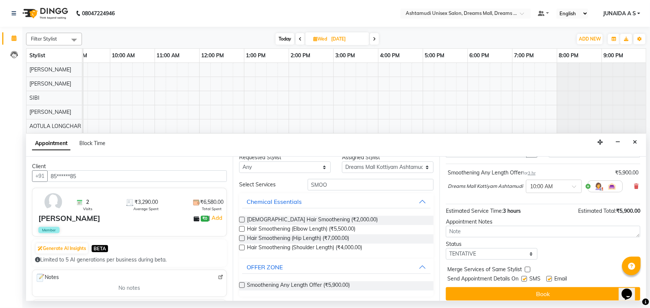
scroll to position [44, 0]
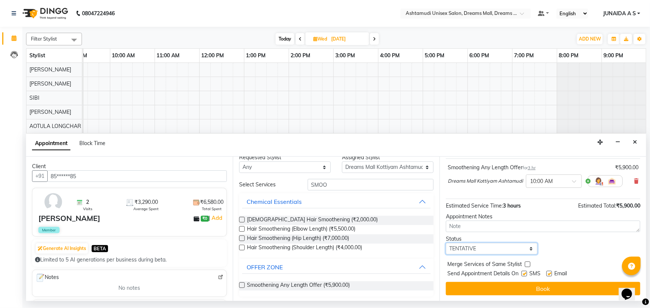
click at [491, 248] on select "Select TENTATIVE CONFIRM UPCOMING" at bounding box center [492, 249] width 92 height 12
select select "confirm booking"
click at [446, 243] on select "Select TENTATIVE CONFIRM UPCOMING" at bounding box center [492, 249] width 92 height 12
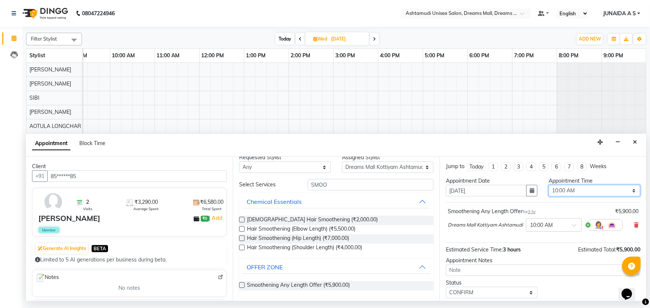
click at [569, 188] on select "Select 10:00 AM 10:15 AM 10:30 AM 10:45 AM 11:00 AM 11:15 AM 11:30 AM 11:45 AM …" at bounding box center [594, 191] width 92 height 12
select select "960"
click at [548, 185] on select "Select 10:00 AM 10:15 AM 10:30 AM 10:45 AM 11:00 AM 11:15 AM 11:30 AM 11:45 AM …" at bounding box center [594, 191] width 92 height 12
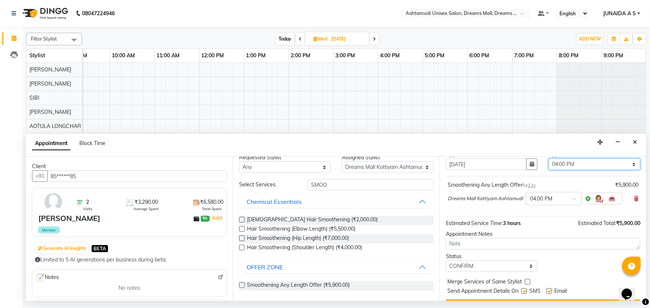
scroll to position [44, 0]
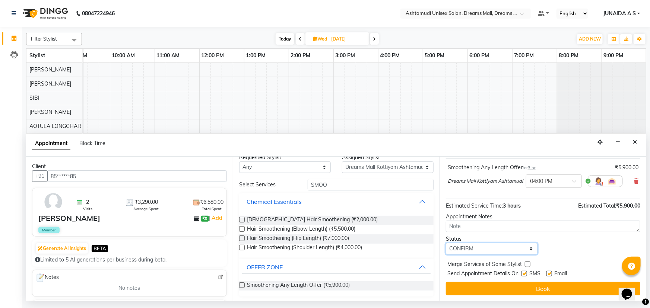
click at [480, 248] on select "Select TENTATIVE CONFIRM UPCOMING" at bounding box center [492, 249] width 92 height 12
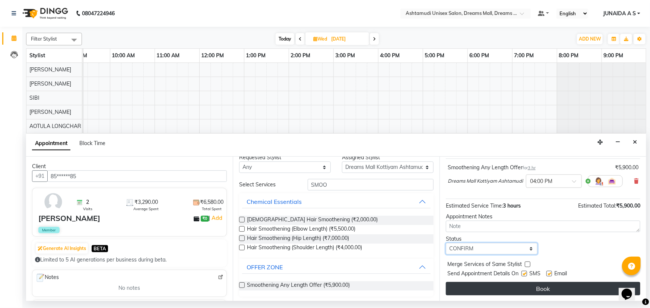
click at [446, 243] on select "Select TENTATIVE CONFIRM UPCOMING" at bounding box center [492, 249] width 92 height 12
click at [478, 290] on button "Book" at bounding box center [543, 288] width 194 height 13
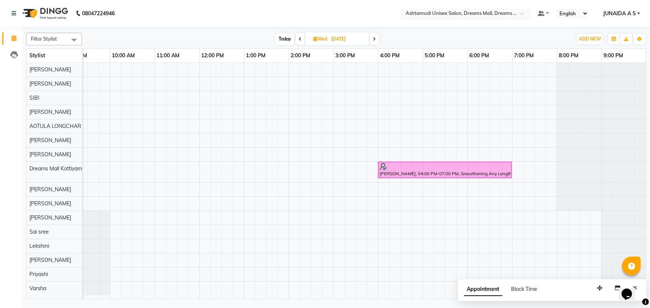
click at [477, 15] on input "text" at bounding box center [458, 13] width 108 height 7
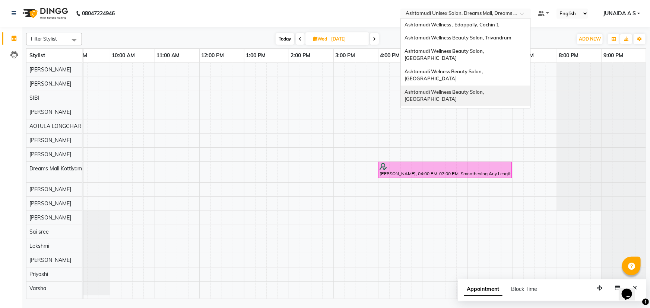
scroll to position [69, 0]
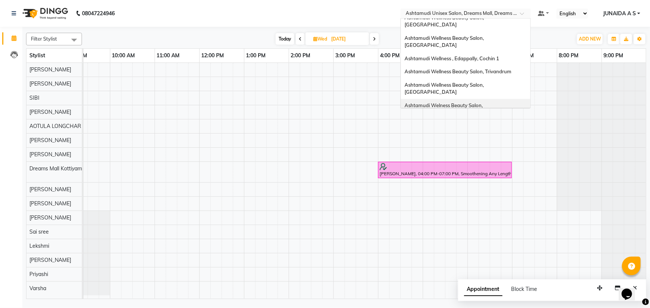
click at [484, 102] on span "Ashtamudi Welness Beauty Salon, Chinnakkada" at bounding box center [443, 108] width 79 height 13
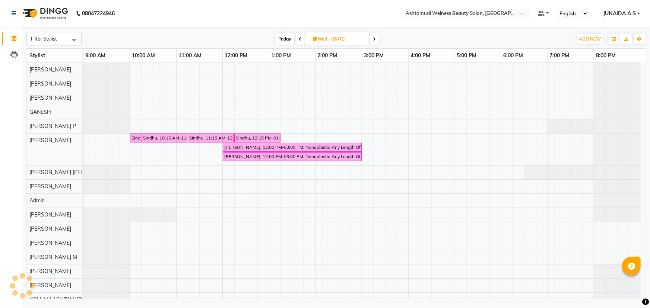
click at [300, 40] on icon at bounding box center [300, 39] width 3 height 4
type input "02-09-2025"
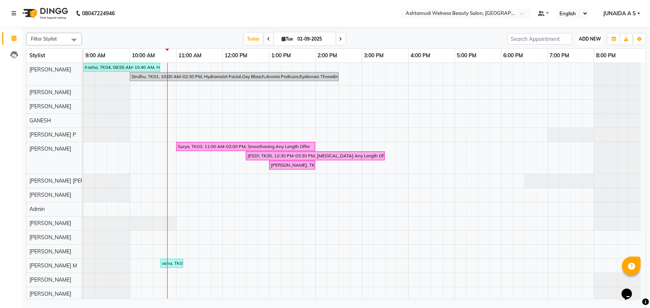
click at [584, 40] on span "ADD NEW" at bounding box center [590, 39] width 22 height 6
click at [562, 55] on button "Add Appointment" at bounding box center [573, 53] width 59 height 10
select select "tentative"
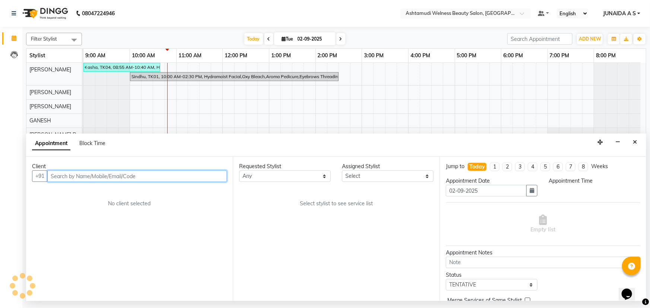
select select "600"
click at [180, 174] on input "text" at bounding box center [136, 177] width 179 height 12
paste input ":7994478122"
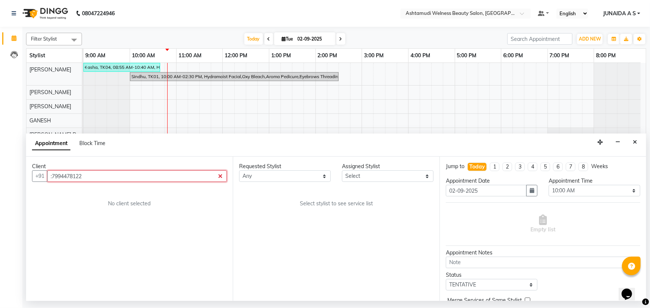
click at [52, 175] on input ":7994478122" at bounding box center [136, 177] width 179 height 12
type input "7994478122"
click at [213, 176] on span "Add Client" at bounding box center [211, 176] width 25 height 7
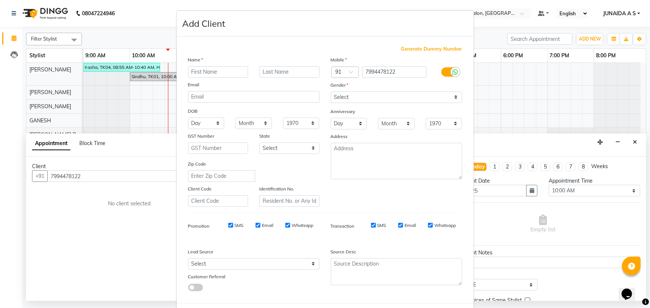
click at [210, 74] on input "text" at bounding box center [218, 72] width 60 height 12
type input "AMINA"
click at [381, 93] on select "Select [DEMOGRAPHIC_DATA] [DEMOGRAPHIC_DATA] Other Prefer Not To Say" at bounding box center [396, 98] width 131 height 12
select select "[DEMOGRAPHIC_DATA]"
click at [331, 92] on select "Select [DEMOGRAPHIC_DATA] [DEMOGRAPHIC_DATA] Other Prefer Not To Say" at bounding box center [396, 98] width 131 height 12
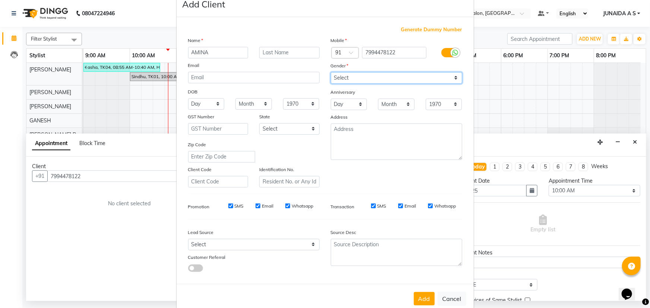
scroll to position [37, 0]
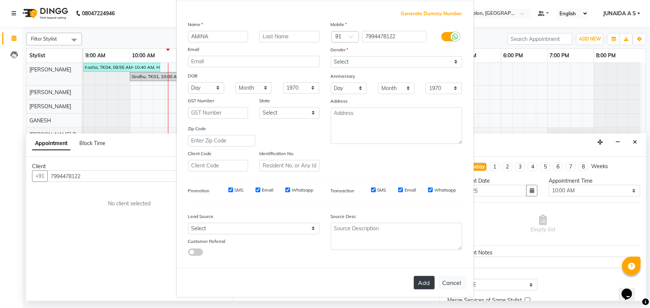
click at [423, 287] on button "Add" at bounding box center [424, 282] width 21 height 13
type input "79******22"
select select
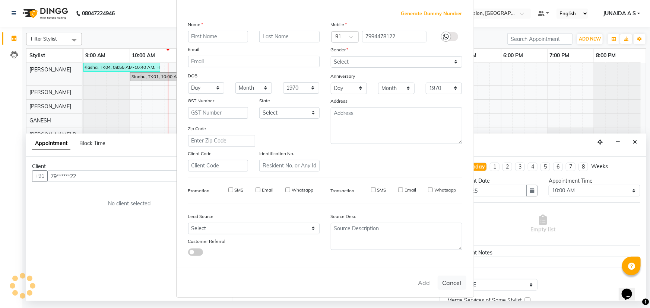
select select
checkbox input "false"
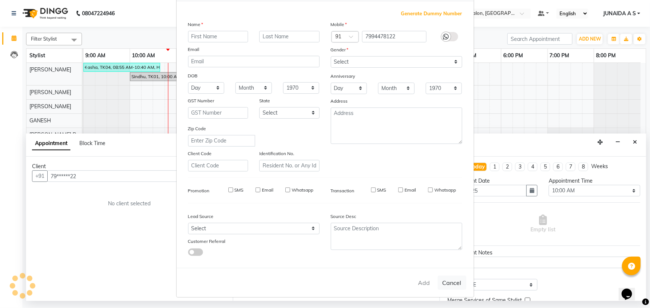
checkbox input "false"
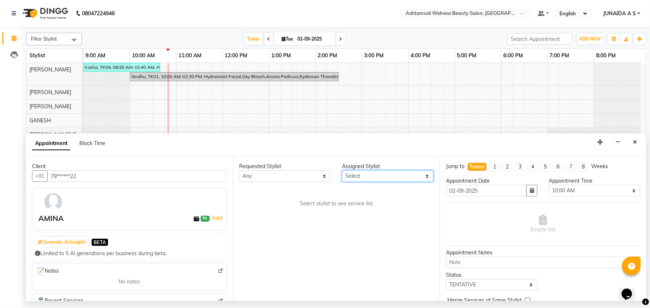
click at [353, 175] on select "Select ADITHYA TAMANG Admin ALTHAF Anitha ATHIRA SANAL BETZA M BINU DEVIKA GANE…" at bounding box center [388, 177] width 92 height 12
select select "25976"
click at [342, 171] on select "Select ADITHYA TAMANG Admin ALTHAF Anitha ATHIRA SANAL BETZA M BINU DEVIKA GANE…" at bounding box center [388, 177] width 92 height 12
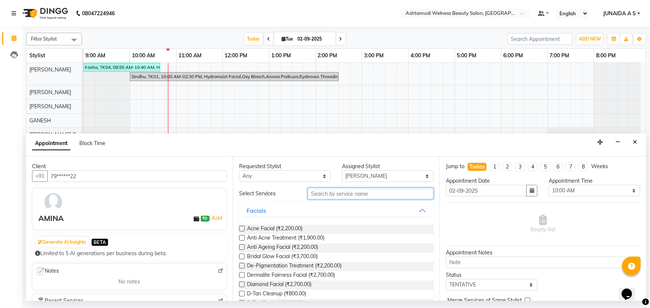
click at [319, 195] on input "text" at bounding box center [371, 194] width 126 height 12
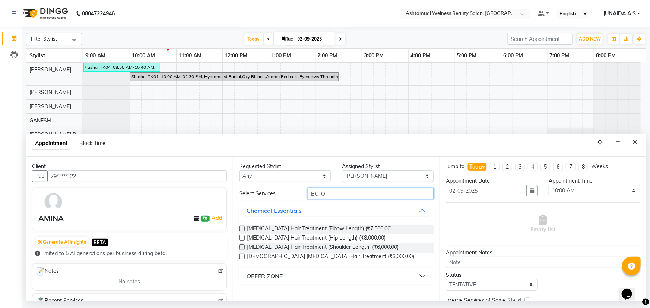
type input "BOTO"
click at [274, 277] on div "OFFER ZONE" at bounding box center [265, 276] width 36 height 9
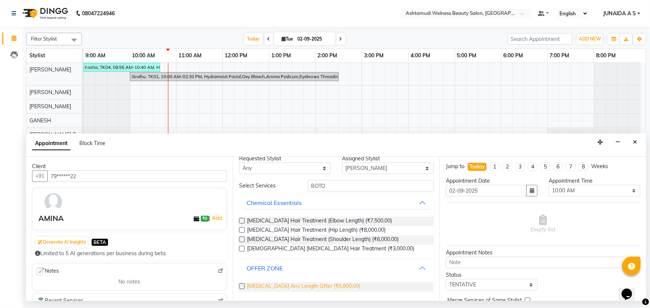
scroll to position [10, 0]
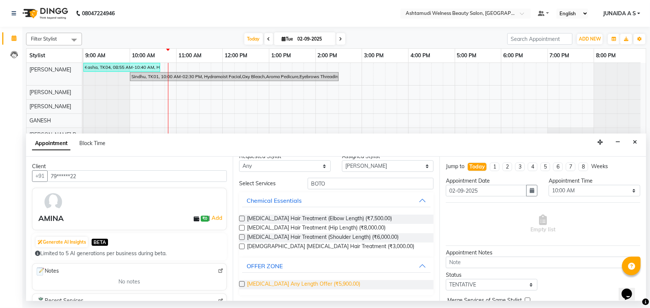
click at [272, 282] on span "[MEDICAL_DATA] Any Length Offer (₹5,900.00)" at bounding box center [303, 284] width 113 height 9
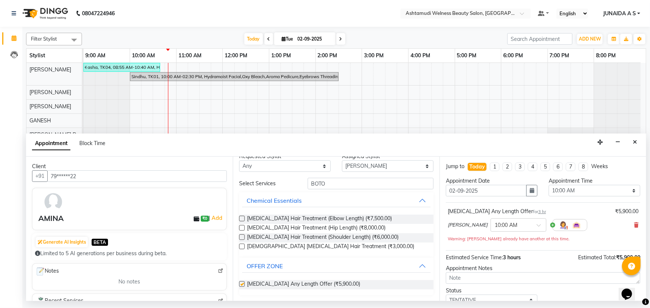
checkbox input "false"
drag, startPoint x: 555, startPoint y: 193, endPoint x: 556, endPoint y: 190, distance: 3.9
click at [555, 193] on select "Select 10:00 AM 10:15 AM 10:30 AM 10:45 AM 11:00 AM 11:15 AM 11:30 AM 11:45 AM …" at bounding box center [594, 191] width 92 height 12
select select "720"
click at [548, 185] on select "Select 10:00 AM 10:15 AM 10:30 AM 10:45 AM 11:00 AM 11:15 AM 11:30 AM 11:45 AM …" at bounding box center [594, 191] width 92 height 12
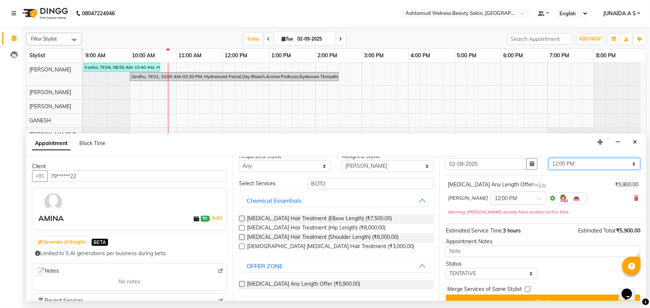
scroll to position [39, 0]
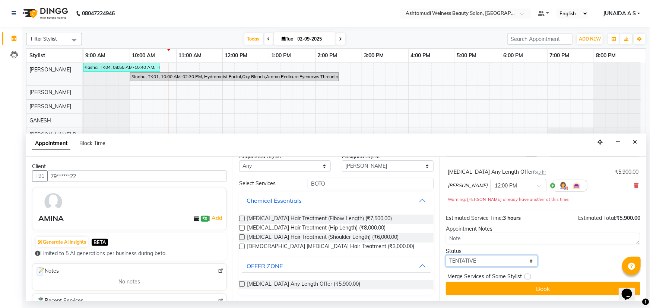
click at [474, 262] on select "Select TENTATIVE CONFIRM CHECK-IN UPCOMING" at bounding box center [492, 261] width 92 height 12
select select "confirm booking"
click at [446, 255] on select "Select TENTATIVE CONFIRM CHECK-IN UPCOMING" at bounding box center [492, 261] width 92 height 12
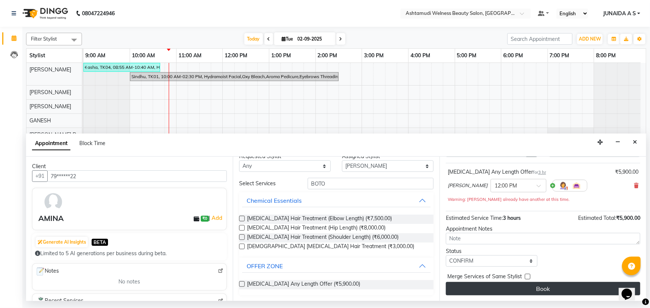
click at [484, 284] on button "Book" at bounding box center [543, 288] width 194 height 13
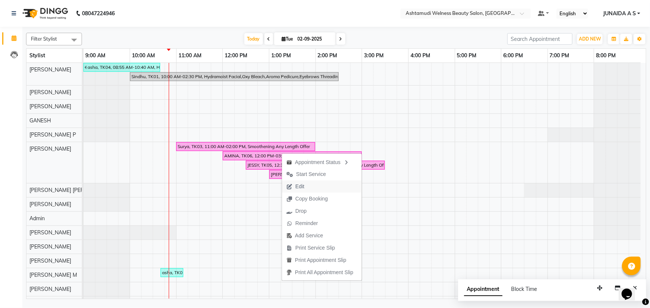
click at [319, 189] on button "Edit" at bounding box center [322, 187] width 80 height 12
select select "tentative"
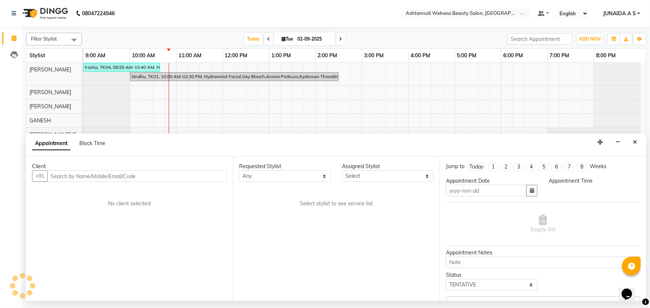
type input "02-09-2025"
select select "25976"
select select "confirm booking"
select select "720"
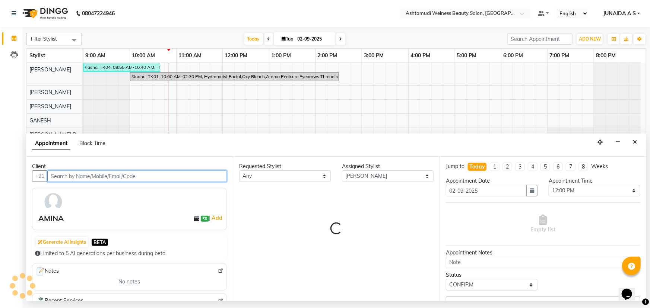
select select "1956"
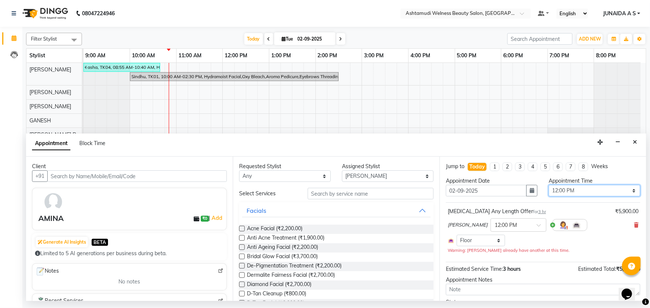
click at [563, 189] on select "Select 10:00 AM 10:15 AM 10:30 AM 10:45 AM 11:00 AM 11:15 AM 11:30 AM 11:45 AM …" at bounding box center [594, 191] width 92 height 12
click at [453, 86] on div "asha, TK04, 08:55 AM-10:40 AM, Hair Cut With Fringes,U Cut Sindhu, TK01, 10:00 …" at bounding box center [364, 286] width 562 height 446
click at [630, 143] on button "Close" at bounding box center [634, 143] width 11 height 12
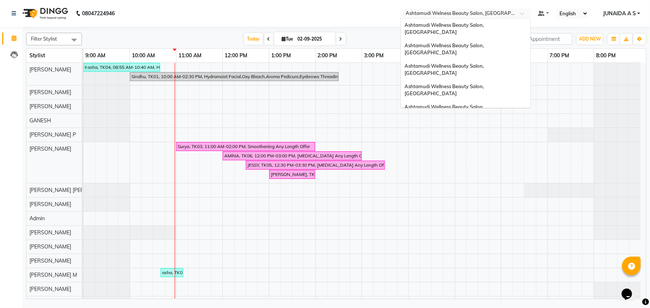
click at [497, 15] on input "text" at bounding box center [458, 13] width 108 height 7
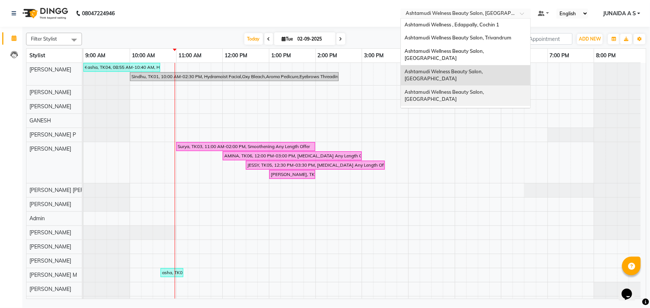
click at [508, 86] on div "Ashtamudi Wellness Beauty Salon, [GEOGRAPHIC_DATA]" at bounding box center [466, 96] width 130 height 20
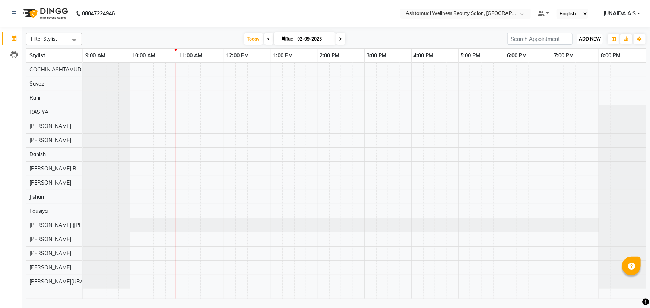
drag, startPoint x: 0, startPoint y: 0, endPoint x: 588, endPoint y: 36, distance: 588.7
click at [588, 36] on span "ADD NEW" at bounding box center [590, 39] width 22 height 6
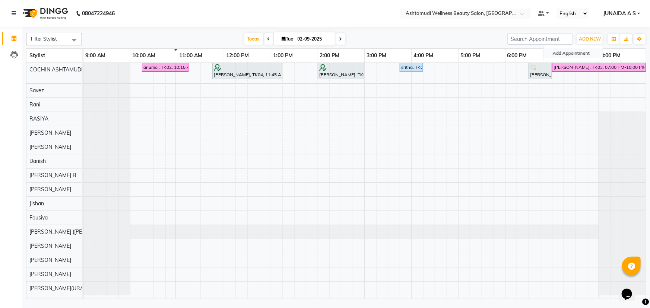
drag, startPoint x: 588, startPoint y: 52, endPoint x: 482, endPoint y: 93, distance: 113.3
click at [588, 51] on button "Add Appointment" at bounding box center [573, 53] width 59 height 10
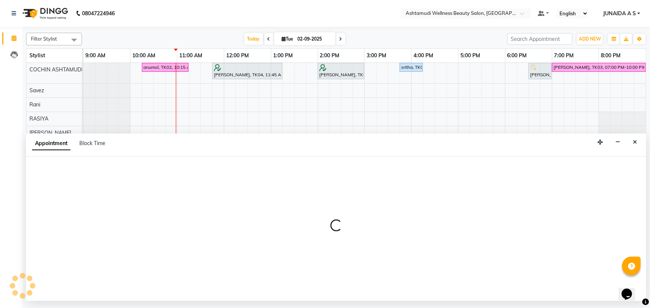
select select "600"
select select "tentative"
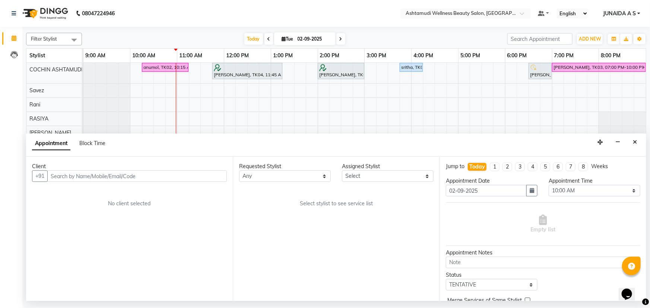
click at [165, 177] on input "text" at bounding box center [136, 177] width 179 height 12
type input "9605135833"
click at [216, 178] on span "Add Client" at bounding box center [211, 176] width 25 height 7
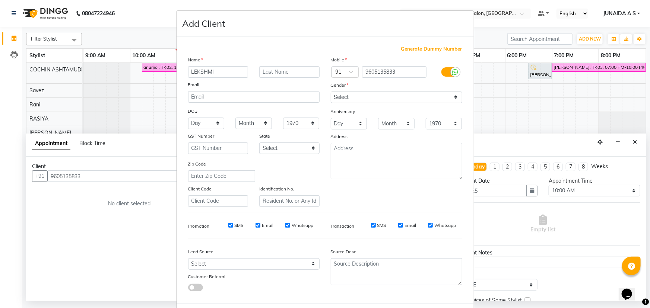
type input "LEKSHMI"
click at [335, 97] on select "Select [DEMOGRAPHIC_DATA] [DEMOGRAPHIC_DATA] Other Prefer Not To Say" at bounding box center [396, 98] width 131 height 12
select select "[DEMOGRAPHIC_DATA]"
click at [331, 92] on select "Select [DEMOGRAPHIC_DATA] [DEMOGRAPHIC_DATA] Other Prefer Not To Say" at bounding box center [396, 98] width 131 height 12
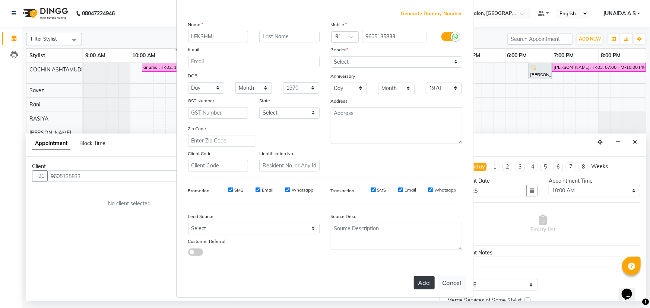
click at [424, 282] on button "Add" at bounding box center [424, 282] width 21 height 13
type input "96******33"
select select
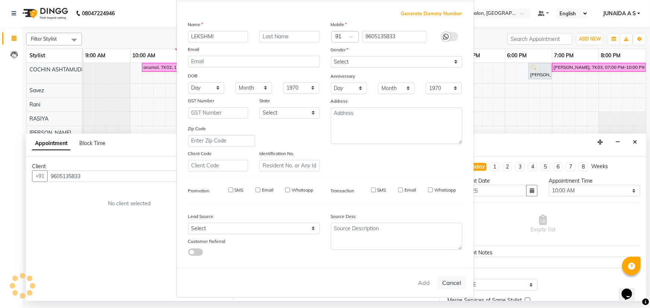
select select
checkbox input "false"
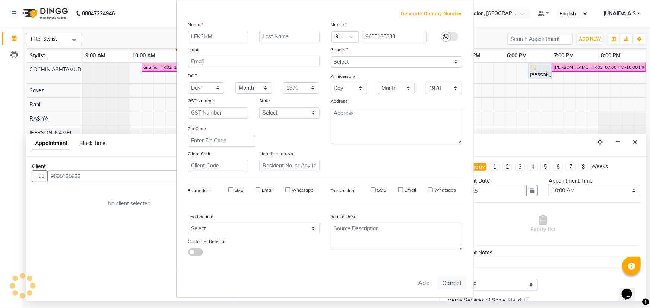
checkbox input "false"
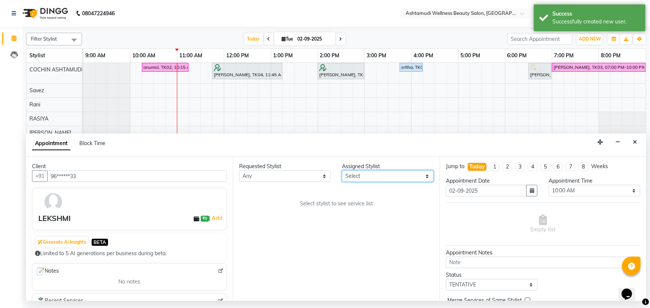
click at [405, 176] on select "Select [PERSON_NAME](URAJ) [PERSON_NAME] [DEMOGRAPHIC_DATA] [PERSON_NAME] ([PER…" at bounding box center [388, 177] width 92 height 12
select select "27313"
click at [342, 171] on select "Select [PERSON_NAME](URAJ) [PERSON_NAME] [DEMOGRAPHIC_DATA] [PERSON_NAME] ([PER…" at bounding box center [388, 177] width 92 height 12
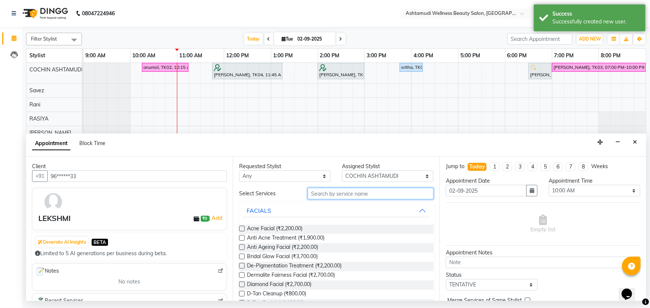
click at [339, 194] on input "text" at bounding box center [371, 194] width 126 height 12
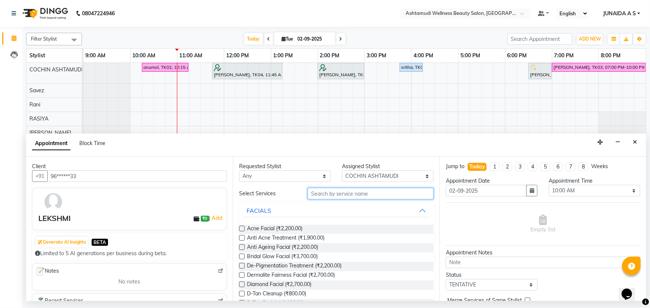
click at [328, 194] on input "text" at bounding box center [371, 194] width 126 height 12
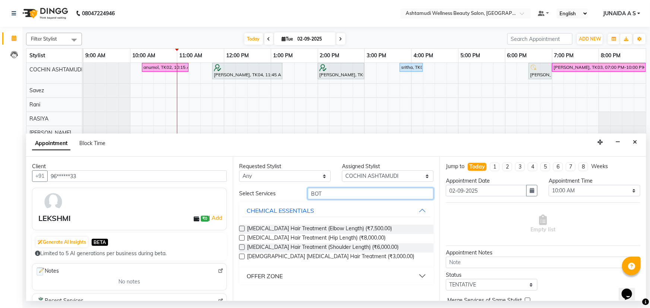
type input "BOT"
click at [302, 279] on button "OFFER ZONE" at bounding box center [336, 276] width 188 height 13
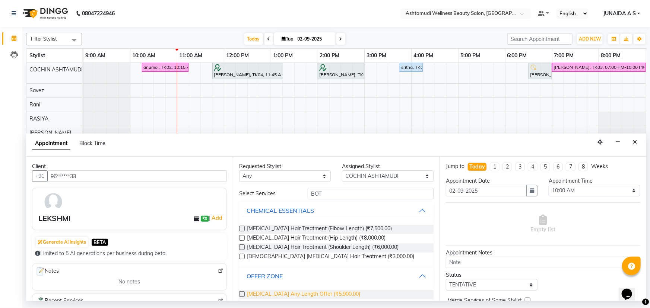
scroll to position [10, 0]
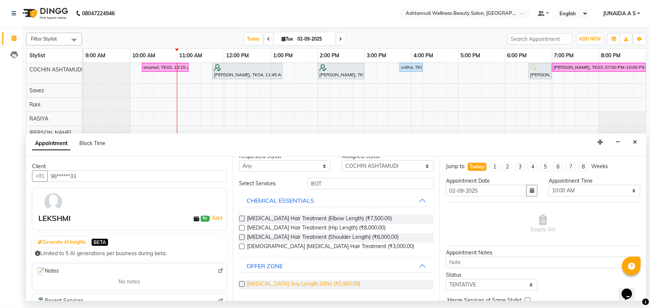
click at [306, 286] on span "Botox Any Length Offer (₹5,900.00)" at bounding box center [303, 284] width 113 height 9
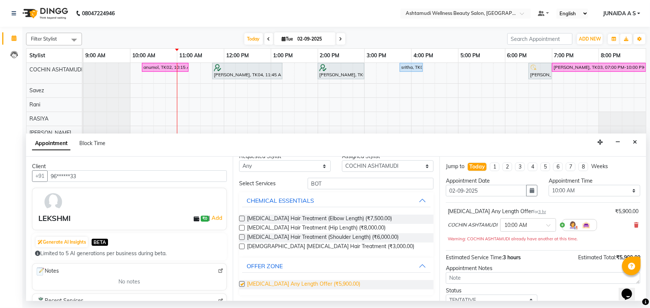
checkbox input "false"
drag, startPoint x: 557, startPoint y: 194, endPoint x: 555, endPoint y: 190, distance: 5.2
click at [557, 194] on select "Select 10:00 AM 10:15 AM 10:30 AM 10:45 AM 11:00 AM 11:15 AM 11:30 AM 11:45 AM …" at bounding box center [594, 191] width 92 height 12
select select "1140"
click at [548, 185] on select "Select 10:00 AM 10:15 AM 10:30 AM 10:45 AM 11:00 AM 11:15 AM 11:30 AM 11:45 AM …" at bounding box center [594, 191] width 92 height 12
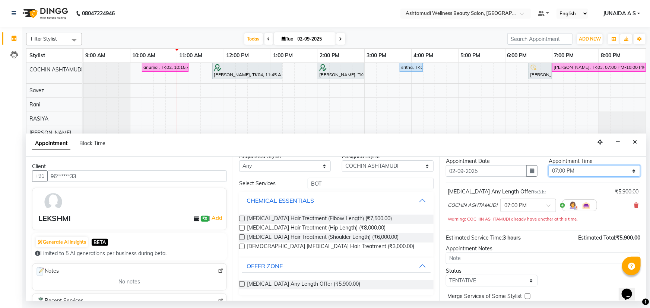
scroll to position [39, 0]
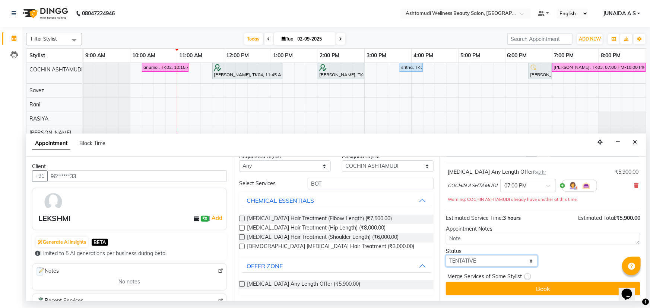
click at [480, 259] on select "Select TENTATIVE CONFIRM CHECK-IN UPCOMING" at bounding box center [492, 261] width 92 height 12
select select "confirm booking"
click at [446, 255] on select "Select TENTATIVE CONFIRM CHECK-IN UPCOMING" at bounding box center [492, 261] width 92 height 12
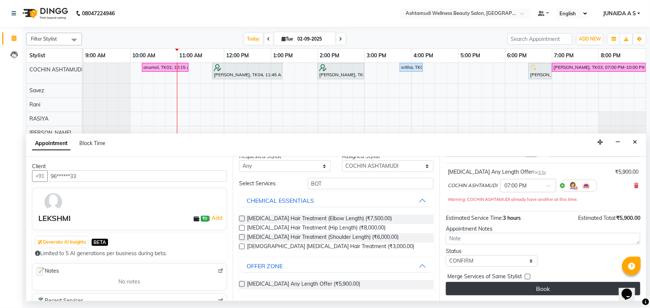
click at [484, 293] on button "Book" at bounding box center [543, 288] width 194 height 13
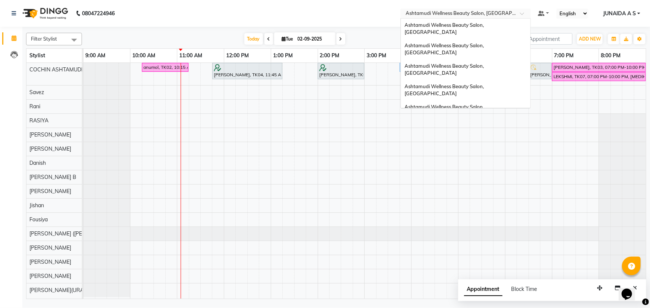
click at [473, 13] on input "text" at bounding box center [458, 13] width 108 height 7
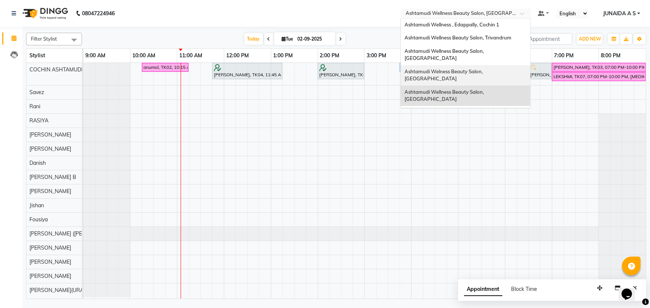
scroll to position [69, 0]
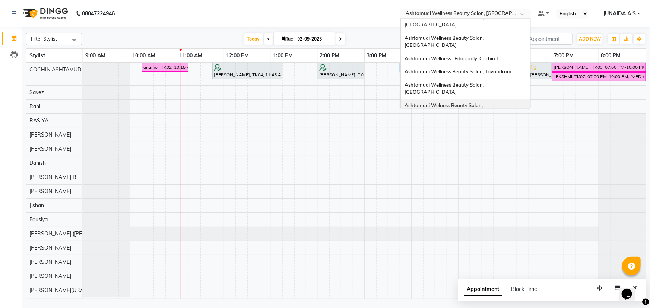
click at [484, 102] on span "Ashtamudi Welness Beauty Salon, [GEOGRAPHIC_DATA]" at bounding box center [443, 108] width 79 height 13
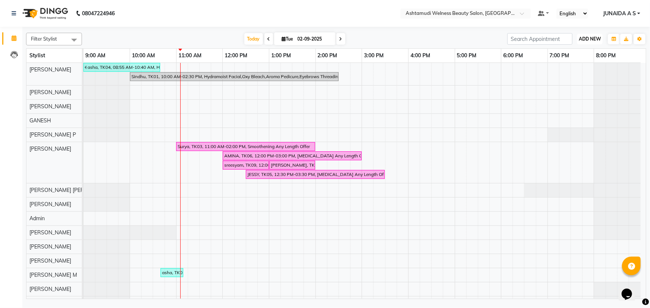
click at [591, 38] on span "ADD NEW" at bounding box center [590, 39] width 22 height 6
drag, startPoint x: 581, startPoint y: 51, endPoint x: 339, endPoint y: 111, distance: 249.5
click at [579, 52] on button "Add Appointment" at bounding box center [573, 53] width 59 height 10
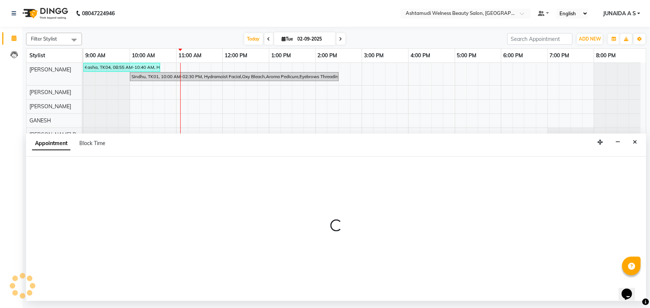
select select "600"
select select "tentative"
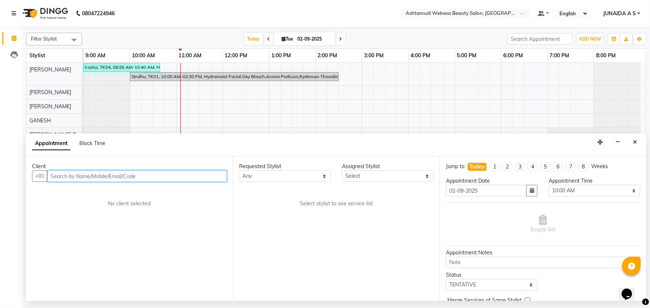
click at [137, 175] on input "text" at bounding box center [136, 177] width 179 height 12
paste input "9446320287"
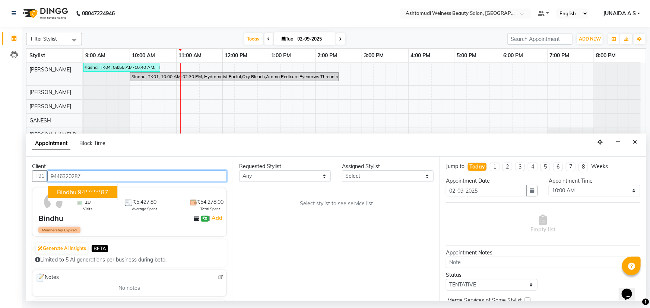
click at [82, 188] on ngb-highlight "94******87" at bounding box center [93, 191] width 31 height 7
type input "94******87"
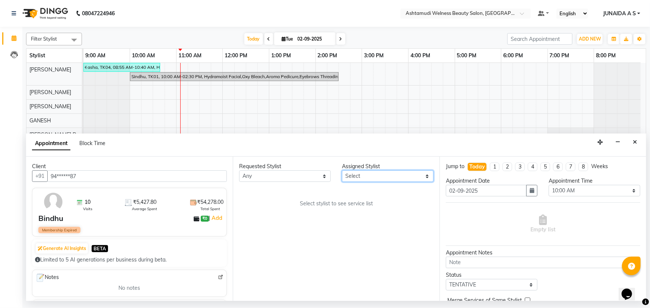
click at [379, 176] on select "Select [PERSON_NAME] Admin [PERSON_NAME] [PERSON_NAME] [PERSON_NAME] M [PERSON_…" at bounding box center [388, 177] width 92 height 12
select select "25976"
click at [342, 171] on select "Select [PERSON_NAME] Admin [PERSON_NAME] [PERSON_NAME] [PERSON_NAME] M [PERSON_…" at bounding box center [388, 177] width 92 height 12
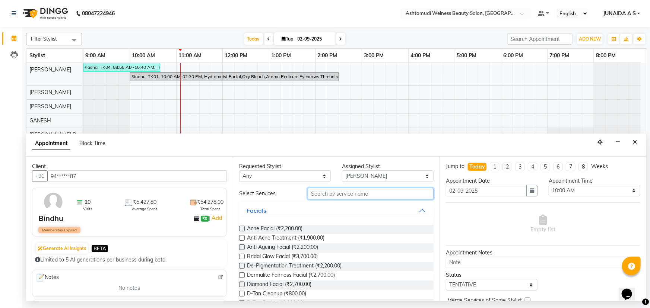
click at [351, 194] on input "text" at bounding box center [371, 194] width 126 height 12
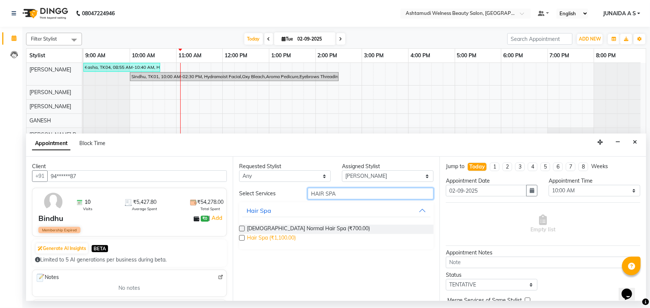
type input "HAIR SPA"
click at [268, 239] on span "Hair Spa (₹1,100.00)" at bounding box center [271, 238] width 49 height 9
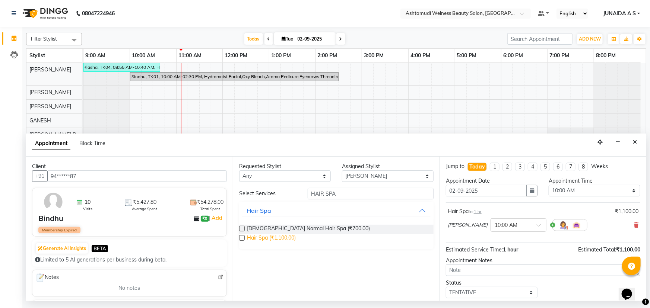
click at [268, 238] on span "Hair Spa (₹1,100.00)" at bounding box center [271, 238] width 49 height 9
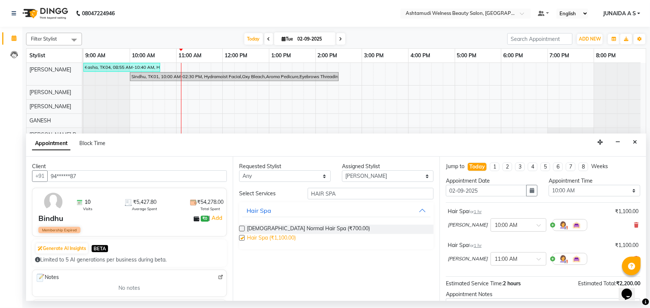
checkbox input "false"
click at [529, 190] on icon "button" at bounding box center [531, 190] width 4 height 5
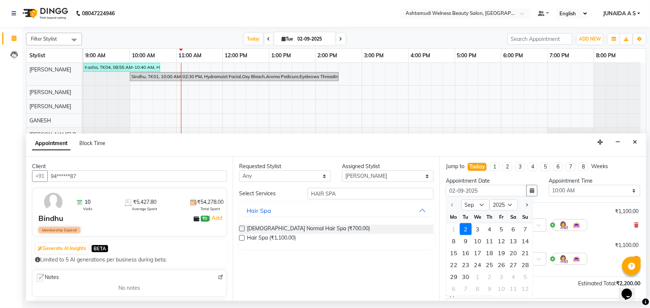
click at [465, 226] on div "2" at bounding box center [465, 229] width 12 height 12
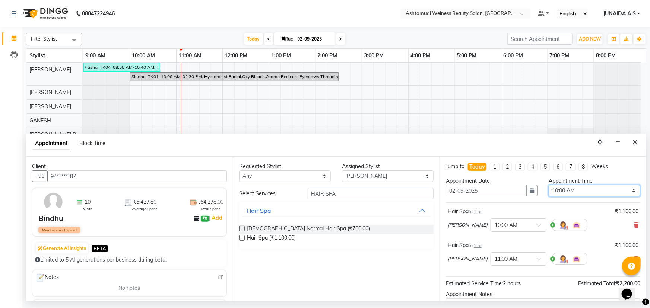
click at [558, 191] on select "Select 10:00 AM 10:15 AM 10:30 AM 10:45 AM 11:00 AM 11:15 AM 11:30 AM 11:45 AM …" at bounding box center [594, 191] width 92 height 12
select select "720"
click at [548, 185] on select "Select 10:00 AM 10:15 AM 10:30 AM 10:45 AM 11:00 AM 11:15 AM 11:30 AM 11:45 AM …" at bounding box center [594, 191] width 92 height 12
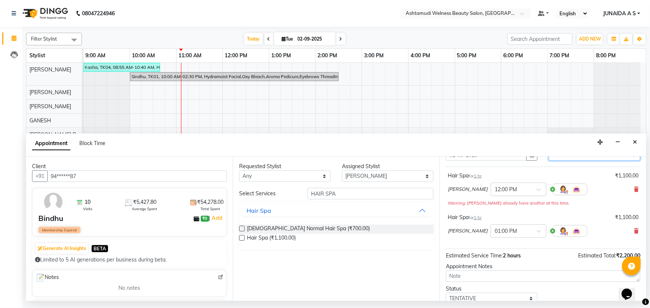
scroll to position [73, 0]
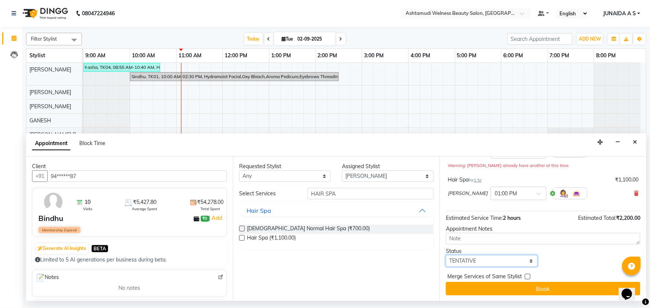
click at [479, 259] on select "Select TENTATIVE CONFIRM CHECK-IN UPCOMING" at bounding box center [492, 261] width 92 height 12
select select "confirm booking"
click at [446, 255] on select "Select TENTATIVE CONFIRM CHECK-IN UPCOMING" at bounding box center [492, 261] width 92 height 12
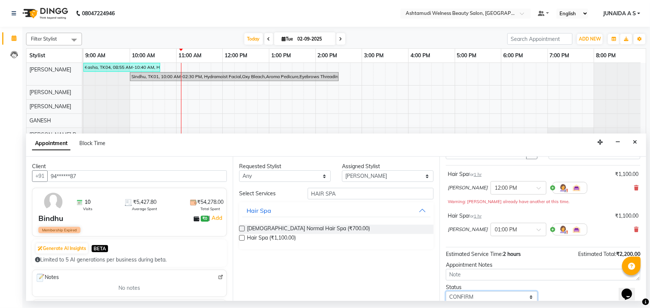
scroll to position [0, 0]
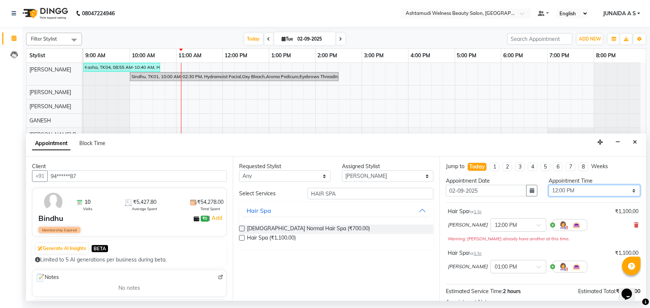
drag, startPoint x: 563, startPoint y: 190, endPoint x: 563, endPoint y: 186, distance: 4.1
click at [563, 190] on select "Select 10:00 AM 10:15 AM 10:30 AM 10:45 AM 11:00 AM 11:15 AM 11:30 AM 11:45 AM …" at bounding box center [594, 191] width 92 height 12
select select "690"
click at [548, 185] on select "Select 10:00 AM 10:15 AM 10:30 AM 10:45 AM 11:00 AM 11:15 AM 11:30 AM 11:45 AM …" at bounding box center [594, 191] width 92 height 12
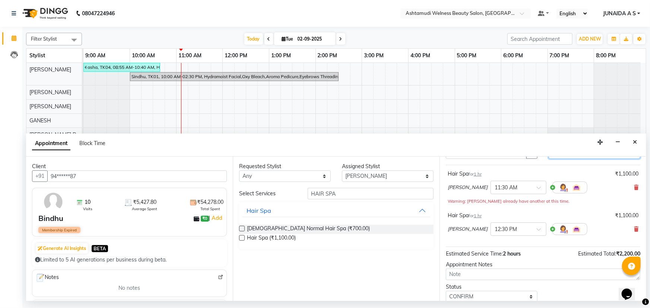
scroll to position [73, 0]
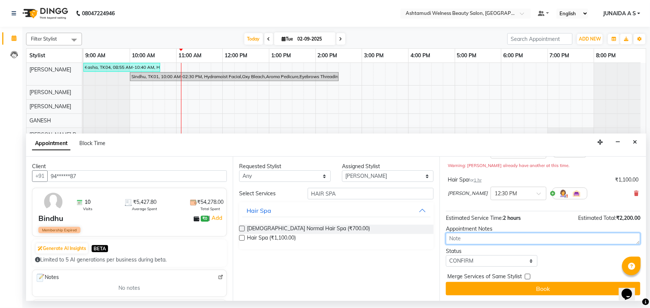
click at [477, 237] on textarea at bounding box center [543, 239] width 194 height 12
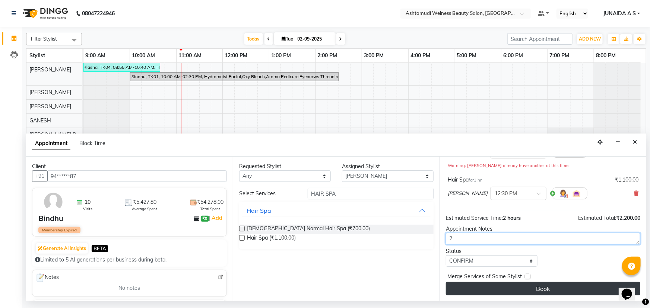
type textarea "2"
click at [496, 287] on button "Book" at bounding box center [543, 288] width 194 height 13
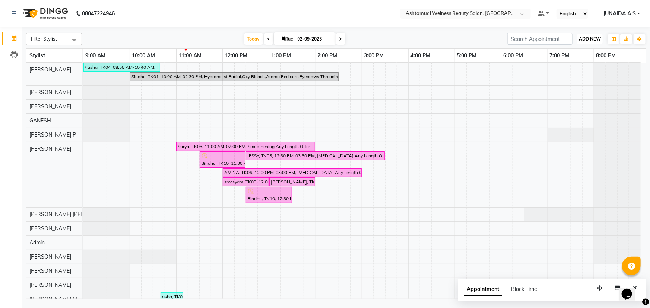
click at [596, 35] on button "ADD NEW Toggle Dropdown" at bounding box center [590, 39] width 26 height 10
click at [588, 54] on button "Add Appointment" at bounding box center [573, 53] width 59 height 10
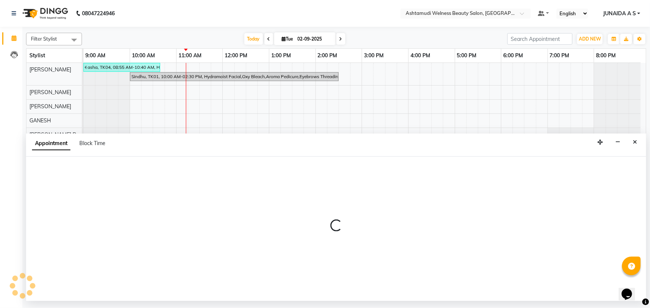
select select "tentative"
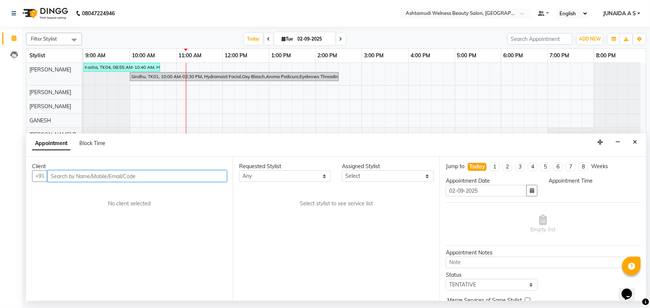
select select "600"
click at [161, 172] on input "text" at bounding box center [136, 177] width 179 height 12
paste input "9207746234"
type input "9207746234"
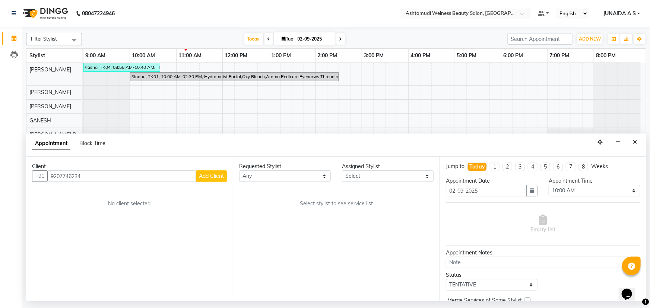
click at [213, 176] on span "Add Client" at bounding box center [211, 176] width 25 height 7
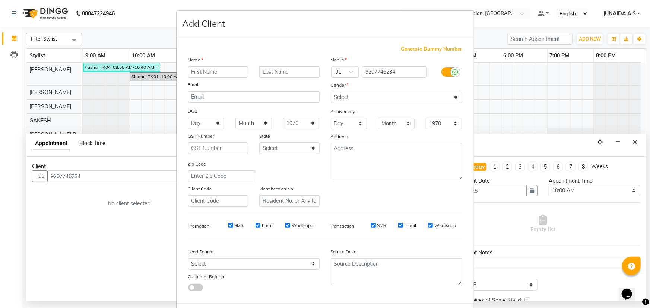
click at [570, 42] on ngb-modal-window "Add Client Generate Dummy Number Name Email DOB Day 01 02 03 04 05 06 07 08 09 …" at bounding box center [325, 154] width 650 height 308
click at [637, 141] on ngb-modal-window "Add Client Generate Dummy Number Name Email DOB Day 01 02 03 04 05 06 07 08 09 …" at bounding box center [325, 154] width 650 height 308
click at [633, 141] on ngb-modal-window "Add Client Generate Dummy Number Name Email DOB Day 01 02 03 04 05 06 07 08 09 …" at bounding box center [325, 154] width 650 height 308
click at [632, 140] on ngb-modal-window "Add Client Generate Dummy Number Name Email DOB Day 01 02 03 04 05 06 07 08 09 …" at bounding box center [325, 154] width 650 height 308
click at [446, 29] on div "Add Client" at bounding box center [324, 24] width 297 height 26
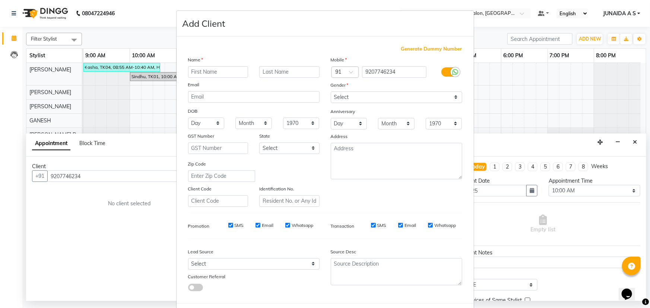
click at [585, 133] on ngb-modal-window "Add Client Generate Dummy Number Name Email DOB Day 01 02 03 04 05 06 07 08 09 …" at bounding box center [325, 154] width 650 height 308
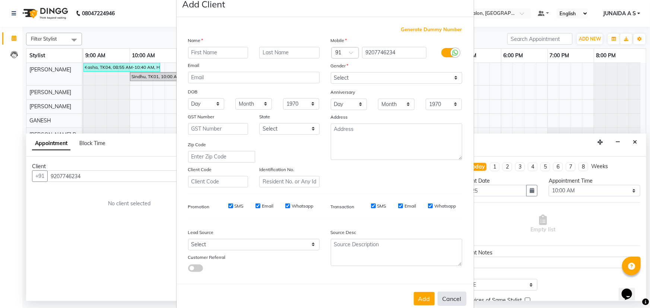
scroll to position [37, 0]
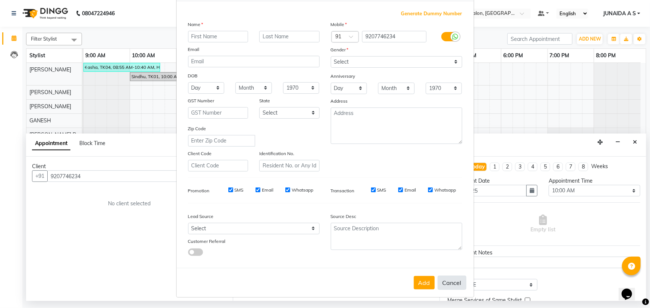
click at [447, 285] on button "Cancel" at bounding box center [452, 283] width 29 height 14
select select
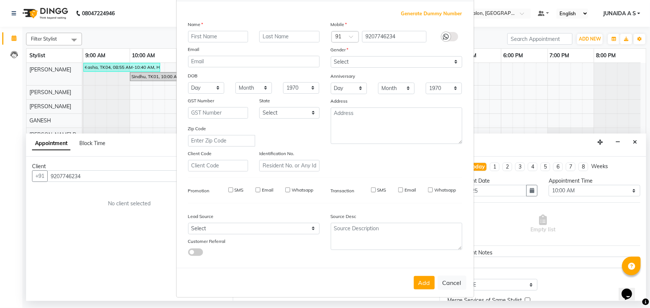
select select
checkbox input "false"
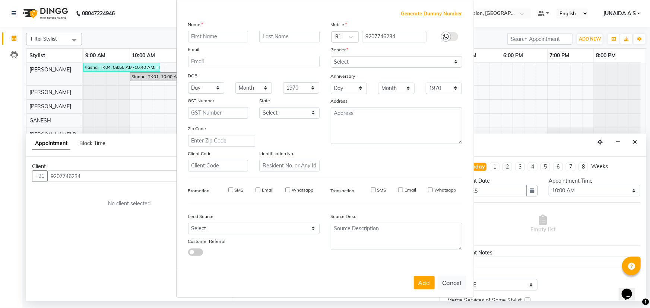
checkbox input "false"
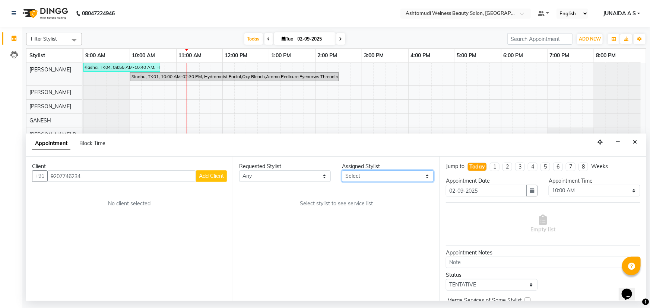
click at [367, 181] on select "Select ADITHYA TAMANG Admin ALTHAF Anitha ATHIRA SANAL BETZA M BINU DEVIKA GANE…" at bounding box center [388, 177] width 92 height 12
select select "25976"
click at [342, 171] on select "Select ADITHYA TAMANG Admin ALTHAF Anitha ATHIRA SANAL BETZA M BINU DEVIKA GANE…" at bounding box center [388, 177] width 92 height 12
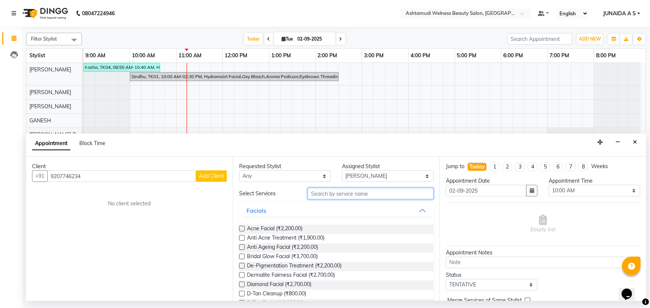
click at [349, 196] on input "text" at bounding box center [371, 194] width 126 height 12
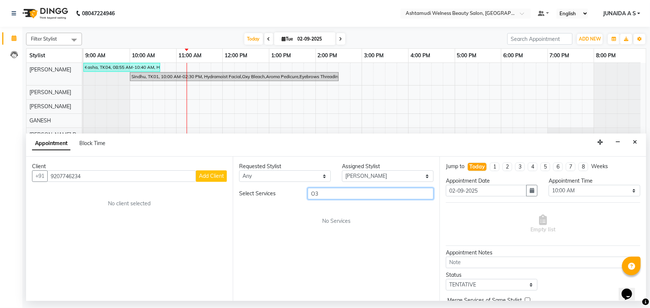
type input "O"
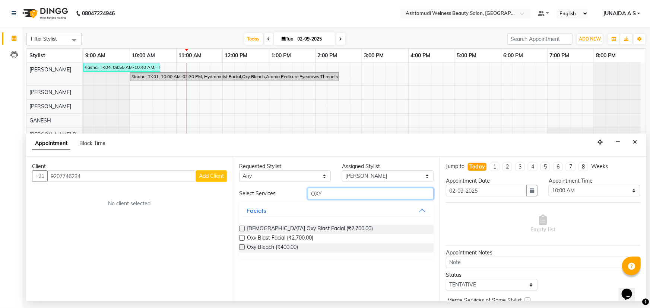
type input "OXY"
click at [470, 16] on input "text" at bounding box center [458, 13] width 108 height 7
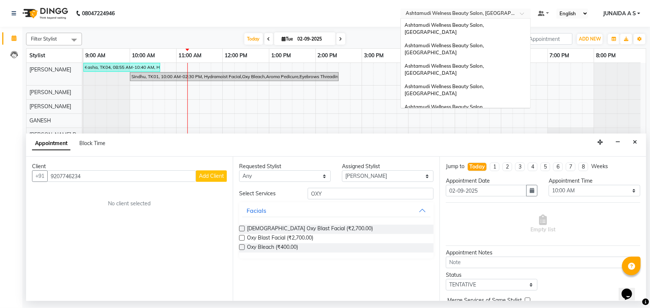
scroll to position [103, 0]
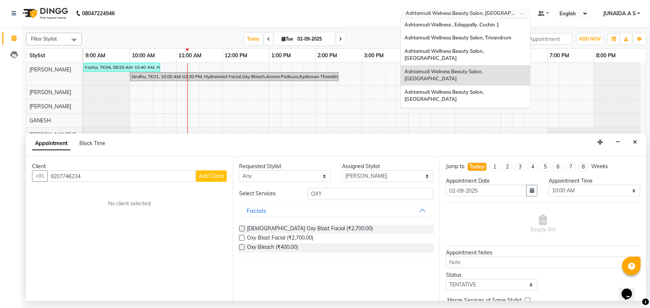
click at [506, 160] on div "Ashtamudi Unisex Salon, Dreams Mall, Dreams Mall Kottiyam" at bounding box center [466, 170] width 130 height 20
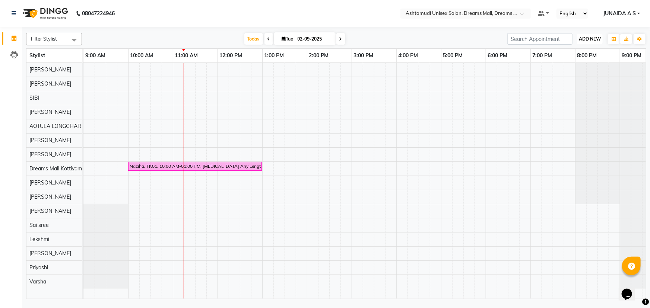
click at [588, 39] on span "ADD NEW" at bounding box center [590, 39] width 22 height 6
click at [585, 51] on button "Add Appointment" at bounding box center [573, 53] width 59 height 10
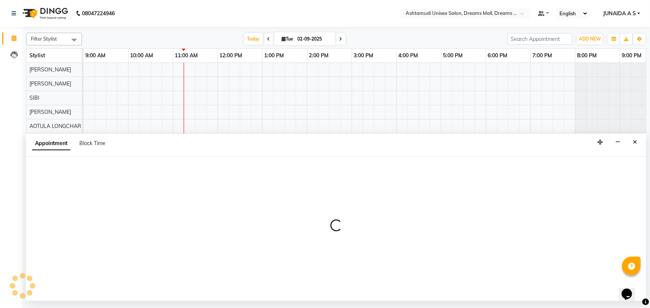
select select "tentative"
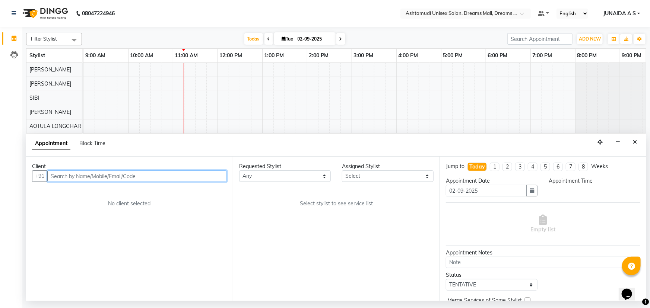
select select "600"
click at [124, 181] on input "text" at bounding box center [136, 177] width 179 height 12
paste input "9207746234"
type input "9207746234"
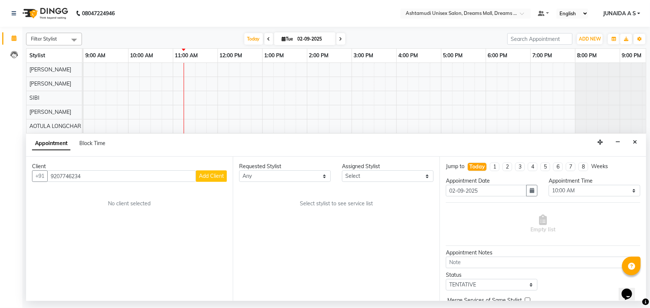
click at [207, 178] on span "Add Client" at bounding box center [211, 176] width 25 height 7
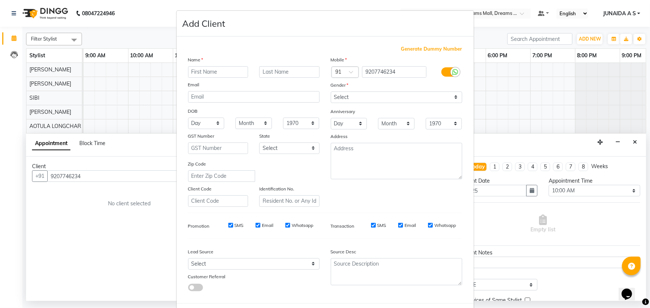
click at [208, 69] on input "text" at bounding box center [218, 72] width 60 height 12
type input "JAIBY"
click at [348, 101] on select "Select Male Female Other Prefer Not To Say" at bounding box center [396, 98] width 131 height 12
select select "female"
click at [331, 92] on select "Select Male Female Other Prefer Not To Say" at bounding box center [396, 98] width 131 height 12
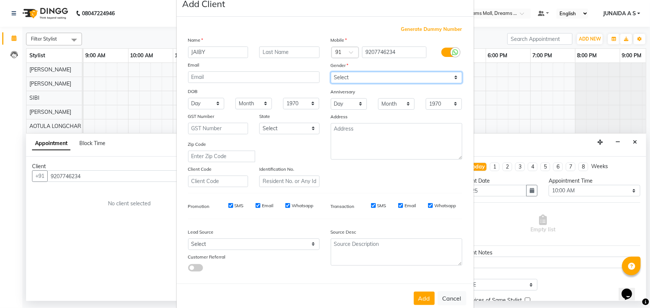
scroll to position [37, 0]
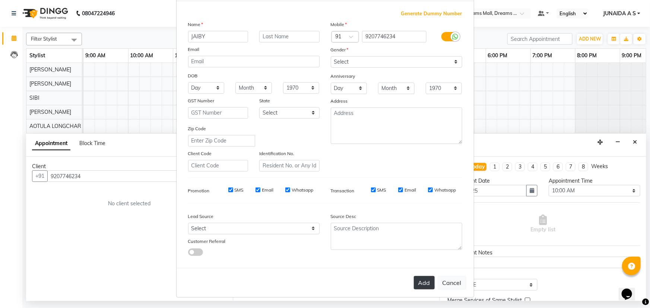
click at [419, 279] on button "Add" at bounding box center [424, 282] width 21 height 13
type input "92******34"
select select
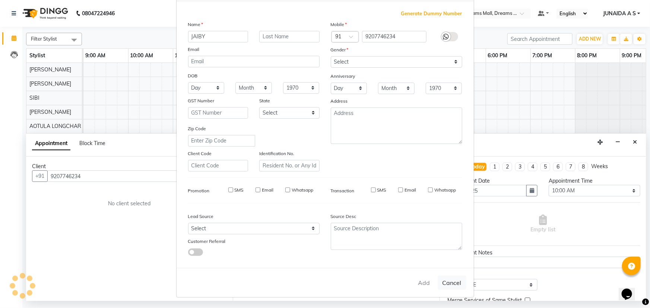
select select
checkbox input "false"
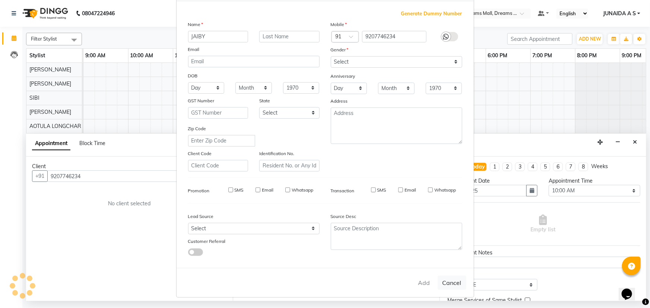
checkbox input "false"
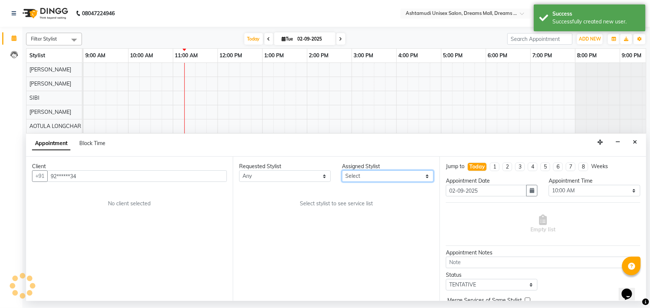
click at [384, 175] on select "Select ANJANA AOTULA LONGCHAR ARUN VASUDEV BIKI SARKI BINU SHERPA Dreams Mall K…" at bounding box center [388, 177] width 92 height 12
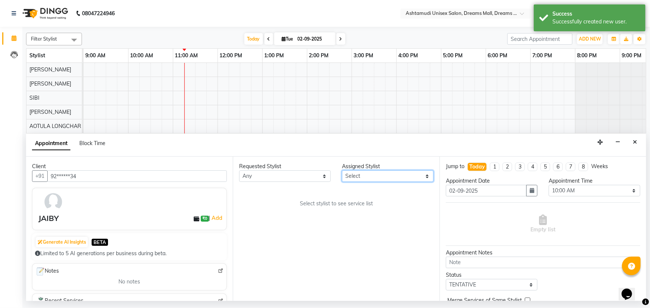
select select "63210"
click at [342, 171] on select "Select ANJANA AOTULA LONGCHAR ARUN VASUDEV BIKI SARKI BINU SHERPA Dreams Mall K…" at bounding box center [388, 177] width 92 height 12
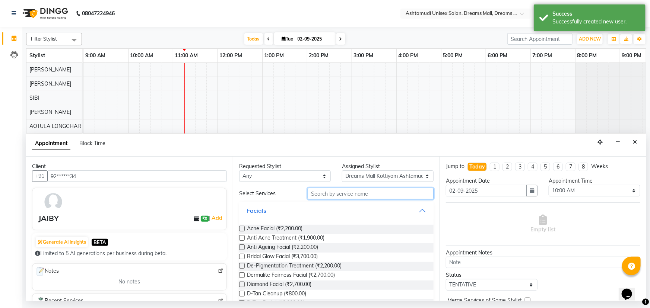
click at [368, 197] on input "text" at bounding box center [371, 194] width 126 height 12
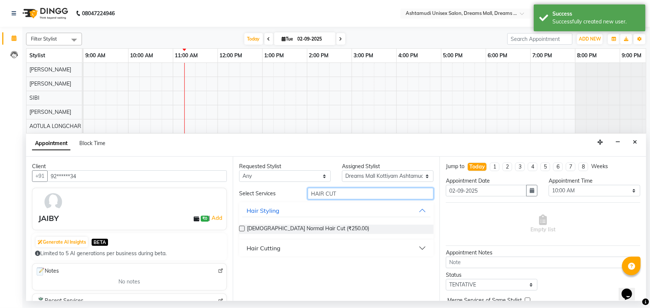
type input "HAIR CUT"
click at [276, 244] on button "Hair Cutting" at bounding box center [336, 248] width 188 height 13
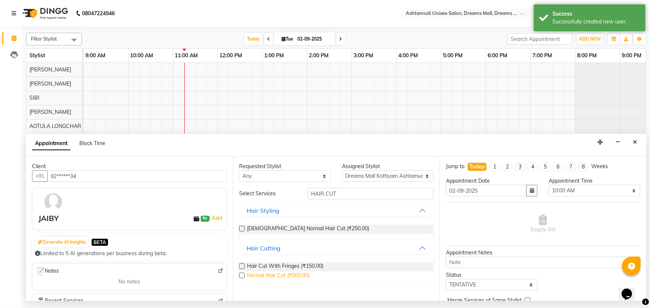
click at [269, 276] on span "Normal Hair Cut (₹500.00)" at bounding box center [278, 276] width 63 height 9
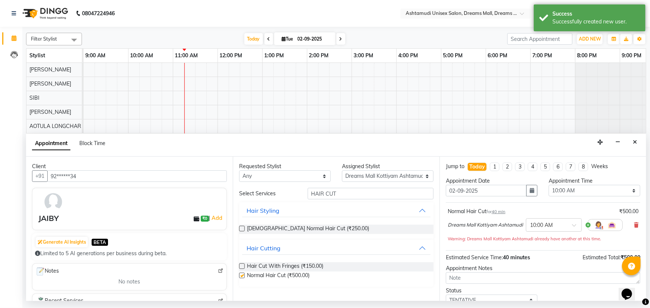
checkbox input "false"
click at [526, 191] on button "button" at bounding box center [531, 191] width 11 height 12
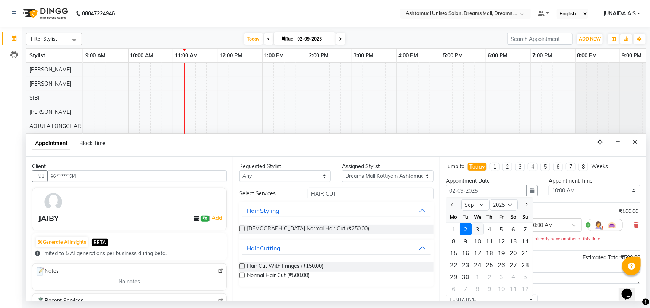
click at [476, 230] on div "3" at bounding box center [477, 229] width 12 height 12
type input "[DATE]"
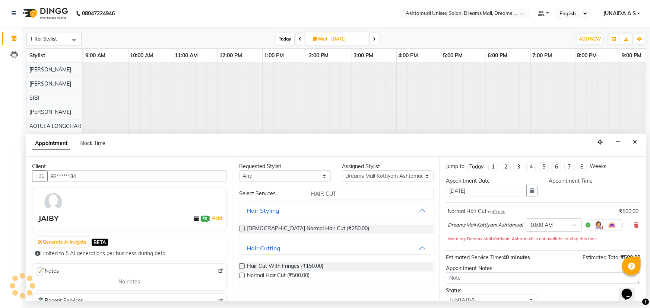
scroll to position [0, 18]
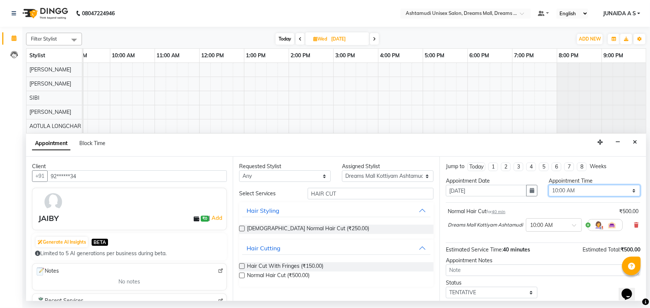
click at [554, 190] on select "Select 10:00 AM 10:15 AM 10:30 AM 10:45 AM 11:00 AM 11:15 AM 11:30 AM 11:45 AM …" at bounding box center [594, 191] width 92 height 12
select select "1020"
click at [548, 185] on select "Select 10:00 AM 10:15 AM 10:30 AM 10:45 AM 11:00 AM 11:15 AM 11:30 AM 11:45 AM …" at bounding box center [594, 191] width 92 height 12
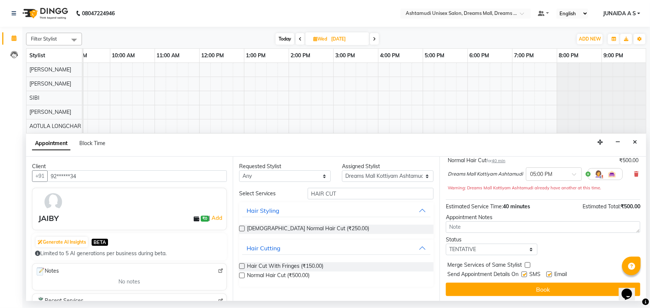
scroll to position [52, 0]
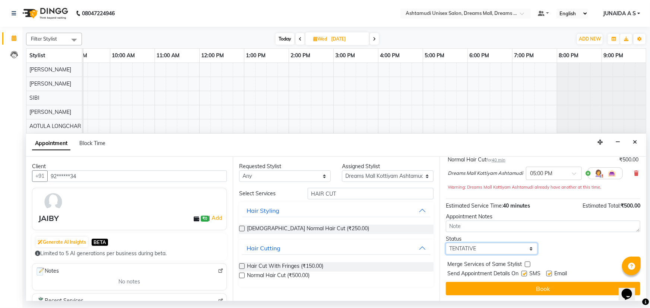
click at [467, 247] on select "Select TENTATIVE CONFIRM UPCOMING" at bounding box center [492, 249] width 92 height 12
select select "confirm booking"
click at [446, 243] on select "Select TENTATIVE CONFIRM UPCOMING" at bounding box center [492, 249] width 92 height 12
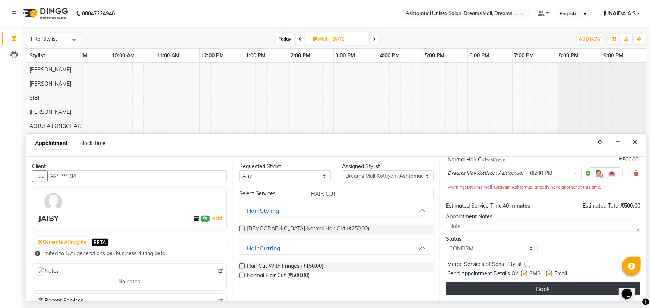
click at [464, 288] on button "Book" at bounding box center [543, 288] width 194 height 13
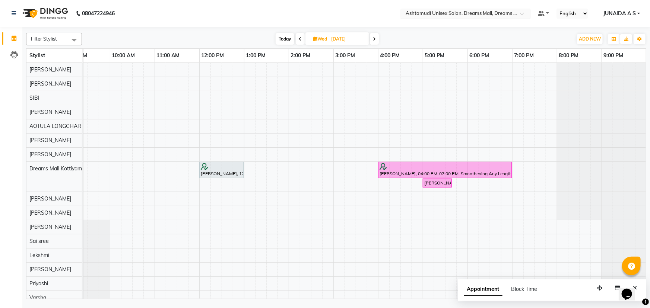
click at [523, 13] on span at bounding box center [524, 15] width 9 height 7
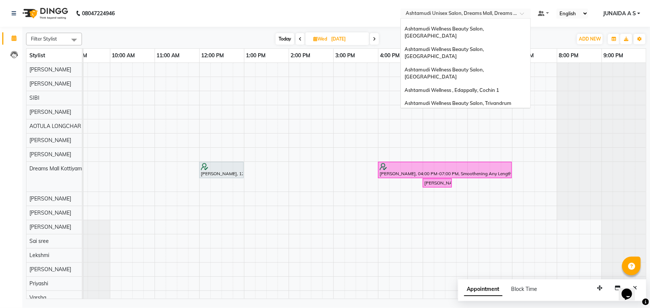
scroll to position [67, 0]
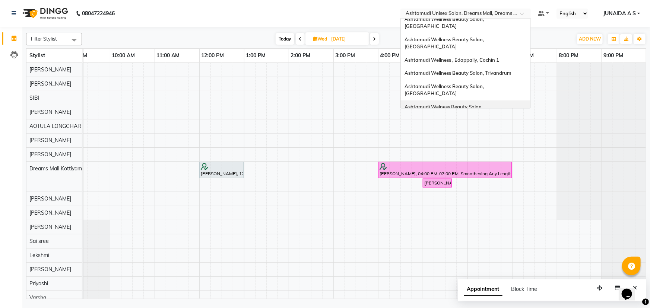
click at [505, 101] on div "Ashtamudi Welness Beauty Salon, [GEOGRAPHIC_DATA]" at bounding box center [466, 111] width 130 height 20
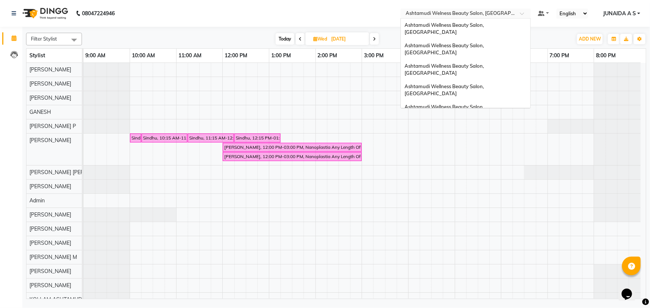
click at [465, 12] on input "text" at bounding box center [458, 13] width 108 height 7
click at [485, 42] on span "Ashtamudi Wellness Beauty Salon, [GEOGRAPHIC_DATA]" at bounding box center [444, 48] width 80 height 13
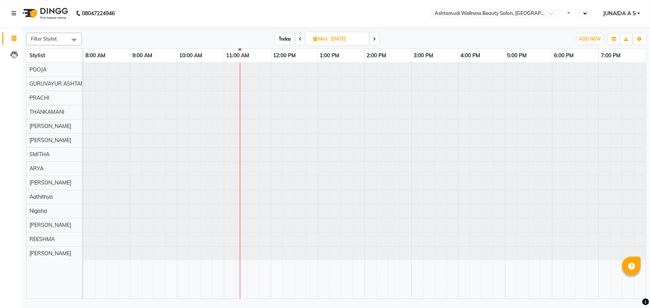
select select "en"
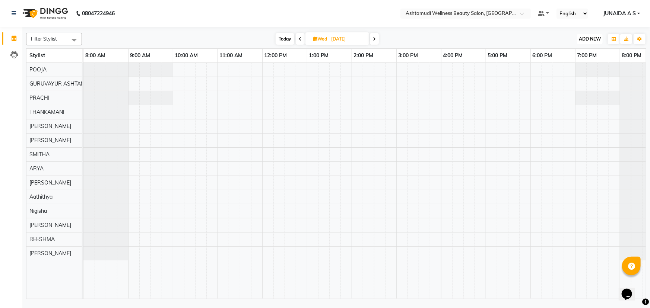
click at [585, 36] on span "ADD NEW" at bounding box center [590, 39] width 22 height 6
click at [581, 48] on div "Add Appointment" at bounding box center [573, 53] width 60 height 16
click at [299, 39] on icon at bounding box center [300, 39] width 3 height 4
type input "02-09-2025"
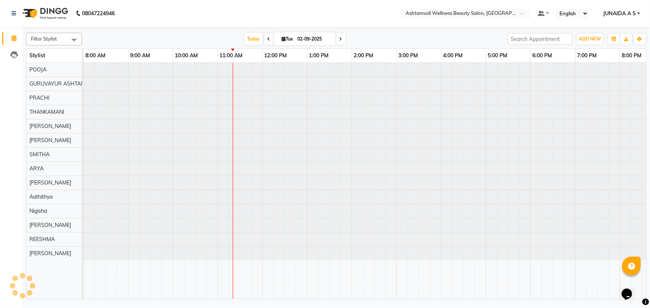
scroll to position [0, 18]
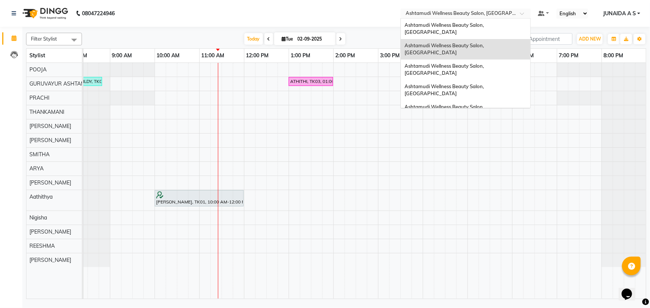
click at [495, 11] on input "text" at bounding box center [458, 13] width 108 height 7
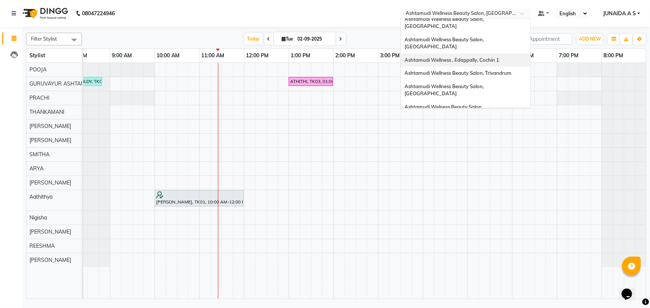
scroll to position [101, 0]
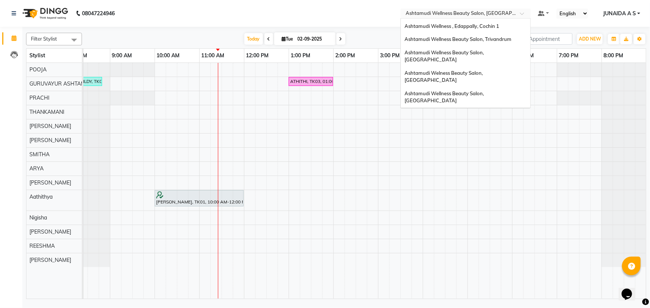
click at [502, 108] on div "Ashtamudi Wellness Beauty Salon, [GEOGRAPHIC_DATA]" at bounding box center [466, 118] width 130 height 20
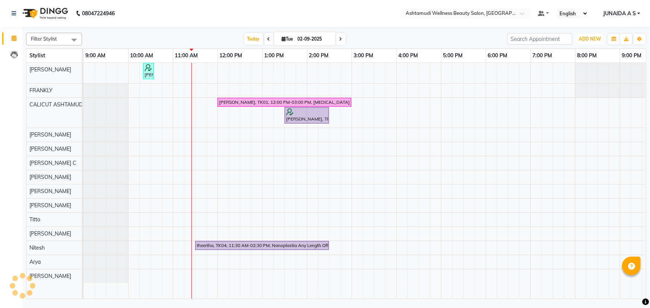
click at [587, 41] on span "ADD NEW" at bounding box center [590, 39] width 22 height 6
drag, startPoint x: 577, startPoint y: 54, endPoint x: 541, endPoint y: 64, distance: 37.2
click at [576, 54] on button "Add Appointment" at bounding box center [573, 53] width 59 height 10
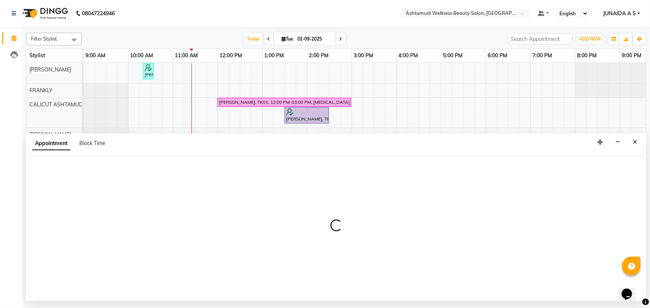
select select "tentative"
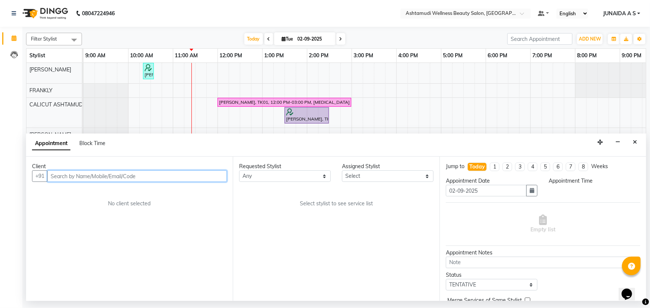
select select "600"
click at [140, 179] on input "text" at bounding box center [136, 177] width 179 height 12
paste input "6238500501"
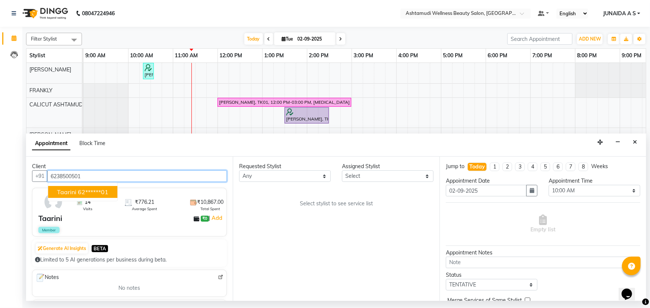
click at [79, 198] on ngb-typeahead-window "Taarini 62******01" at bounding box center [83, 192] width 70 height 19
type input "6238500501"
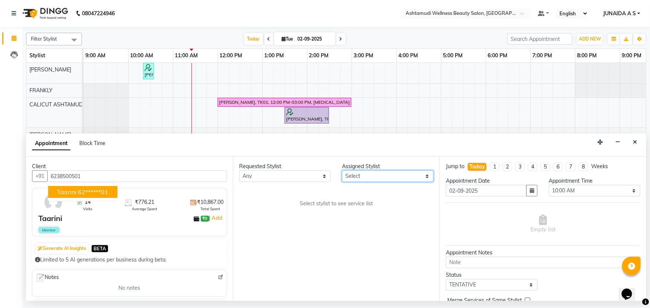
click at [381, 175] on select "Select [PERSON_NAME] C [PERSON_NAME] [PERSON_NAME] CALICUT ASHTAMUDI FRANKLY KR…" at bounding box center [388, 177] width 92 height 12
select select "27314"
click at [342, 171] on select "Select [PERSON_NAME] C [PERSON_NAME] [PERSON_NAME] CALICUT ASHTAMUDI FRANKLY KR…" at bounding box center [388, 177] width 92 height 12
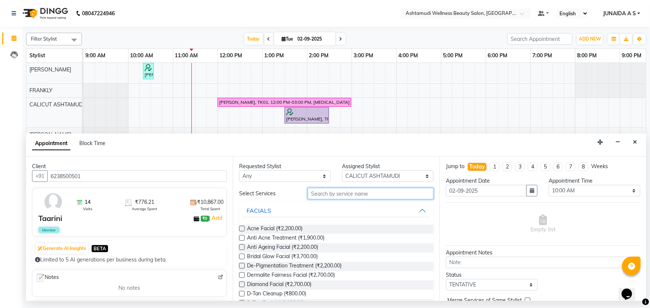
click at [342, 196] on input "text" at bounding box center [371, 194] width 126 height 12
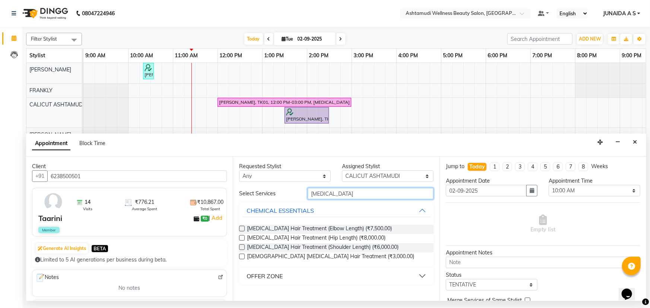
type input "[MEDICAL_DATA]"
click at [267, 277] on div "OFFER ZONE" at bounding box center [265, 276] width 36 height 9
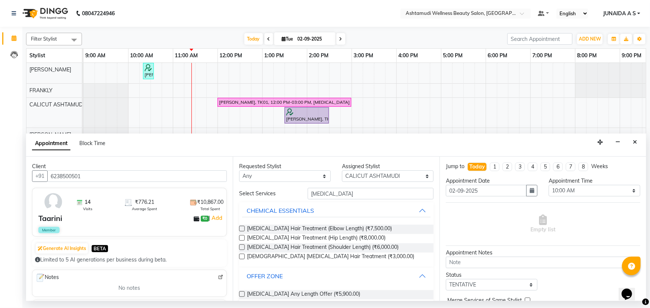
scroll to position [10, 0]
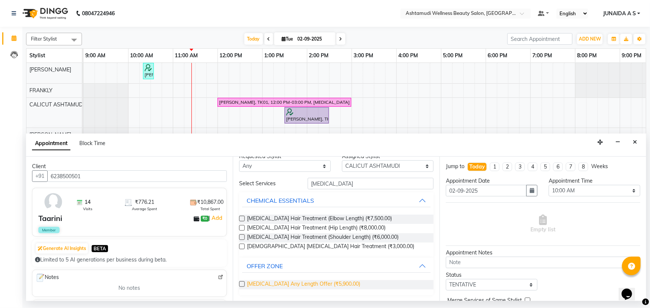
click at [269, 283] on span "[MEDICAL_DATA] Any Length Offer (₹5,900.00)" at bounding box center [303, 284] width 113 height 9
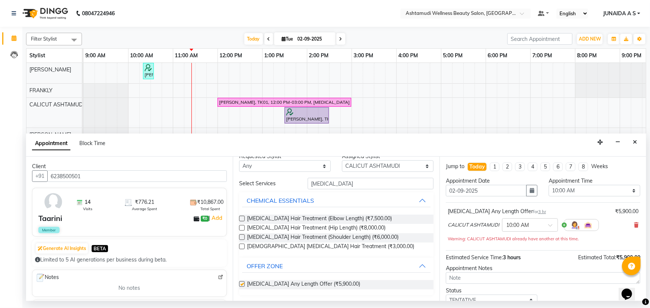
checkbox input "false"
click at [551, 190] on select "Select 10:00 AM 10:15 AM 10:30 AM 10:45 AM 11:00 AM 11:15 AM 11:30 AM 11:45 AM …" at bounding box center [594, 191] width 92 height 12
select select "900"
click at [548, 185] on select "Select 10:00 AM 10:15 AM 10:30 AM 10:45 AM 11:00 AM 11:15 AM 11:30 AM 11:45 AM …" at bounding box center [594, 191] width 92 height 12
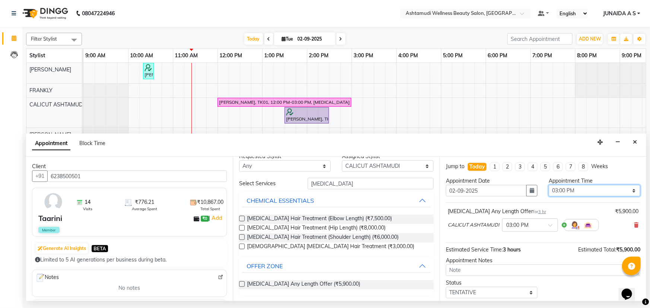
scroll to position [44, 0]
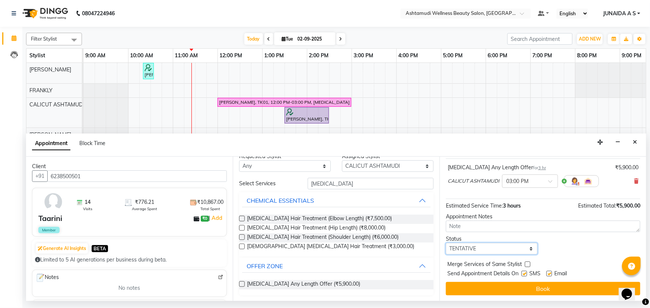
click at [489, 252] on select "Select TENTATIVE CONFIRM CHECK-IN UPCOMING" at bounding box center [492, 249] width 92 height 12
select select "confirm booking"
click at [446, 243] on select "Select TENTATIVE CONFIRM CHECK-IN UPCOMING" at bounding box center [492, 249] width 92 height 12
click at [483, 290] on button "Book" at bounding box center [543, 288] width 194 height 13
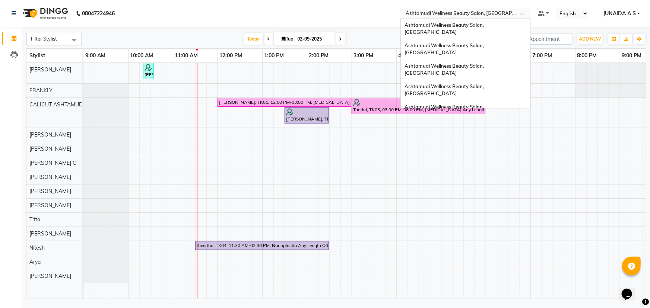
click at [511, 15] on input "text" at bounding box center [458, 13] width 108 height 7
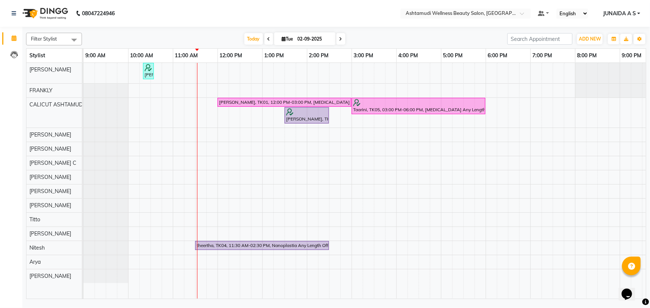
click at [627, 15] on span "JUNAIDA A S" at bounding box center [619, 14] width 33 height 8
click at [618, 50] on link "Sign out" at bounding box center [602, 51] width 68 height 12
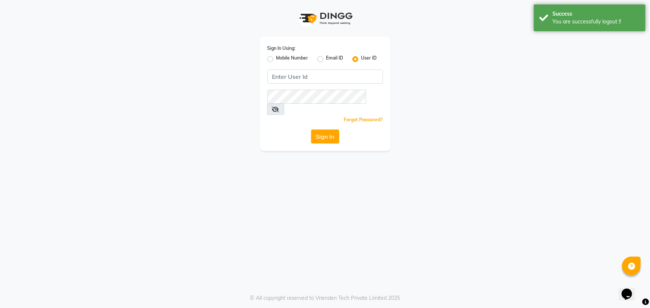
click at [284, 55] on label "Mobile Number" at bounding box center [292, 59] width 32 height 9
click at [281, 55] on input "Mobile Number" at bounding box center [278, 57] width 5 height 5
radio input "true"
radio input "false"
click at [323, 75] on input "Username" at bounding box center [337, 77] width 90 height 14
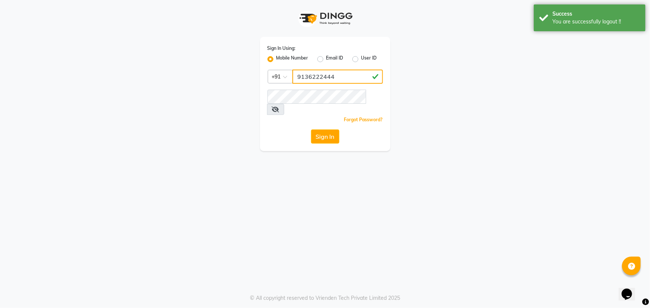
drag, startPoint x: 342, startPoint y: 74, endPoint x: 293, endPoint y: 82, distance: 49.5
click at [293, 82] on input "9136222444" at bounding box center [337, 77] width 90 height 14
type input "9136222444"
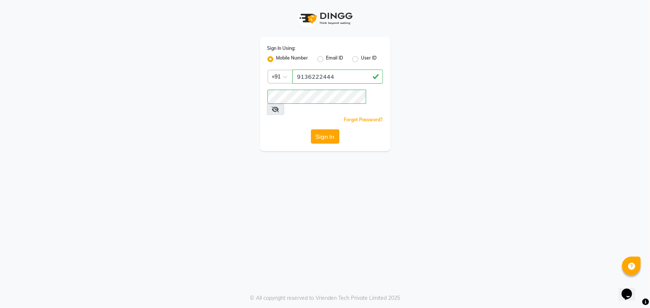
click at [318, 130] on button "Sign In" at bounding box center [325, 137] width 28 height 14
